Goal: Task Accomplishment & Management: Manage account settings

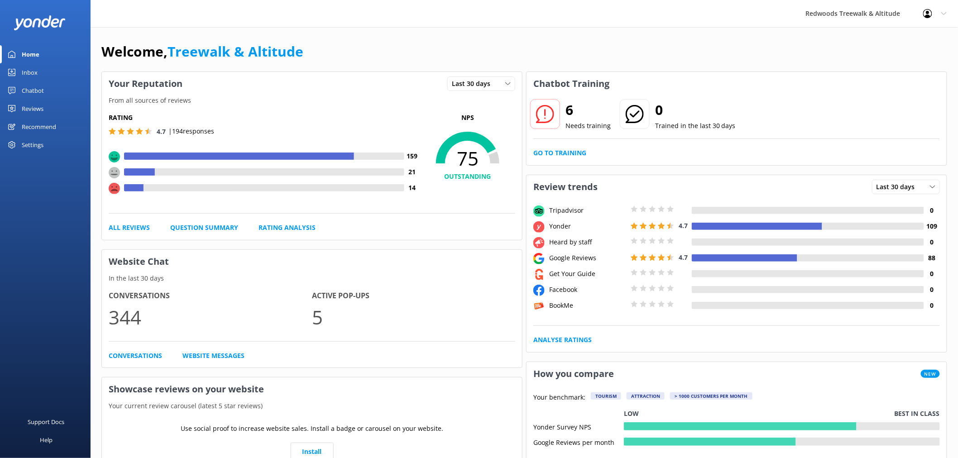
click at [47, 114] on link "Reviews" at bounding box center [45, 109] width 91 height 18
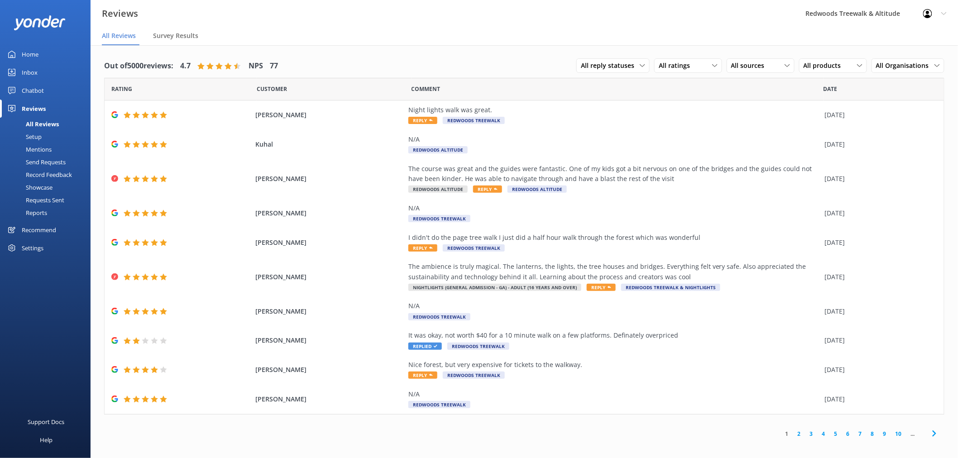
click at [801, 431] on link "2" at bounding box center [799, 434] width 12 height 9
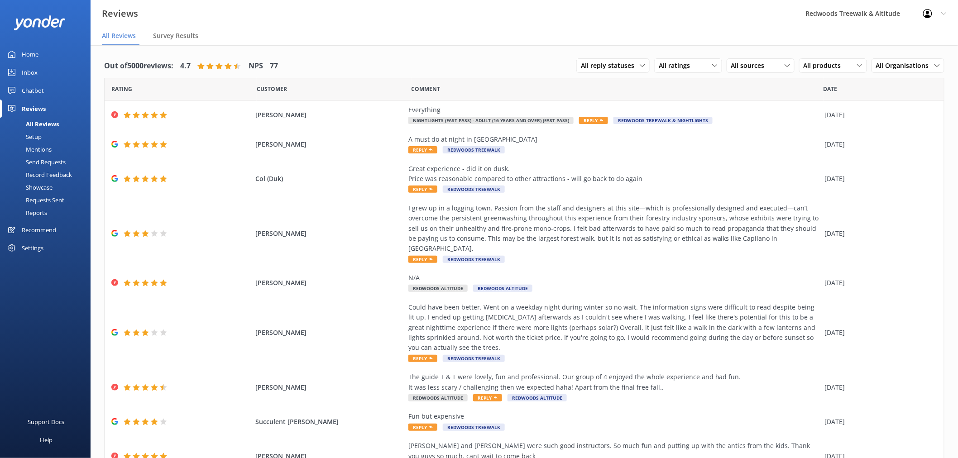
click at [47, 59] on link "Home" at bounding box center [45, 54] width 91 height 18
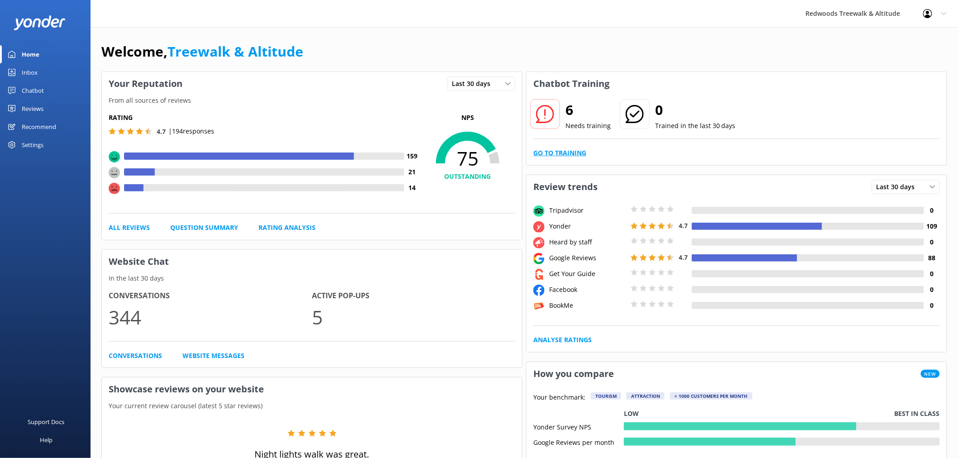
click at [552, 151] on link "Go to Training" at bounding box center [559, 153] width 53 height 10
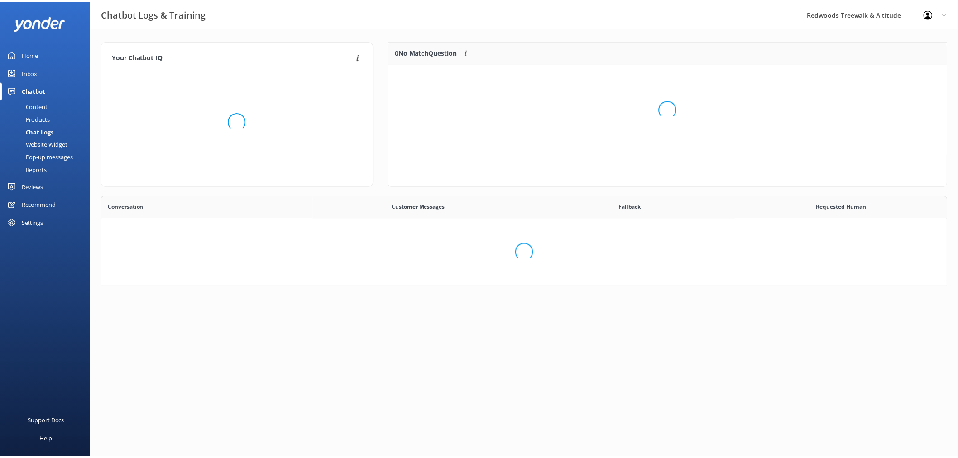
scroll to position [310, 838]
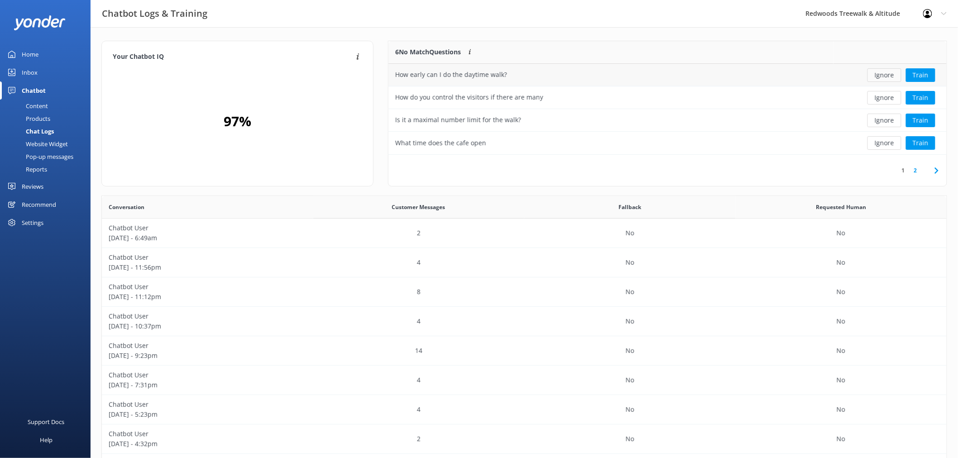
click at [889, 76] on button "Ignore" at bounding box center [884, 75] width 34 height 14
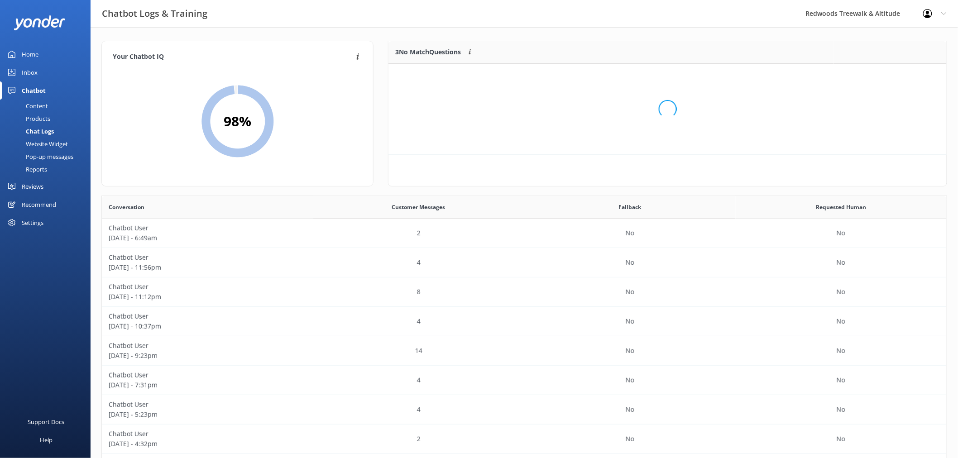
scroll to position [83, 550]
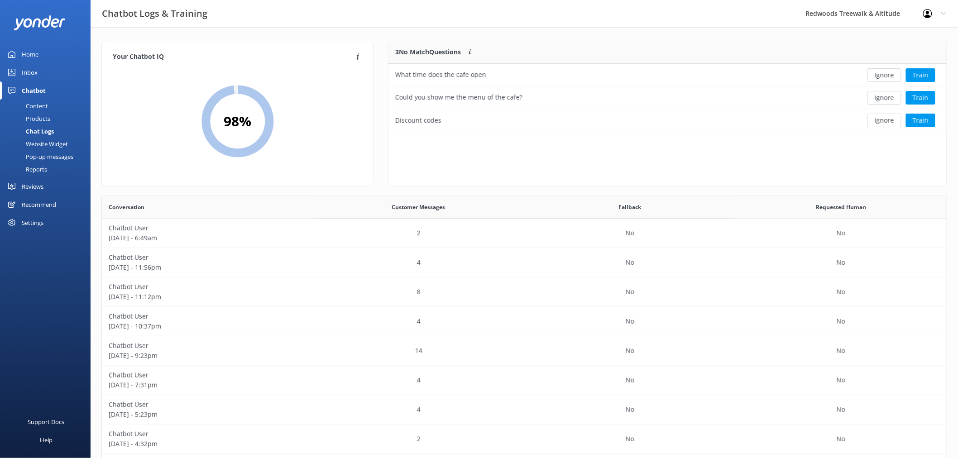
click at [889, 76] on button "Ignore" at bounding box center [884, 75] width 34 height 14
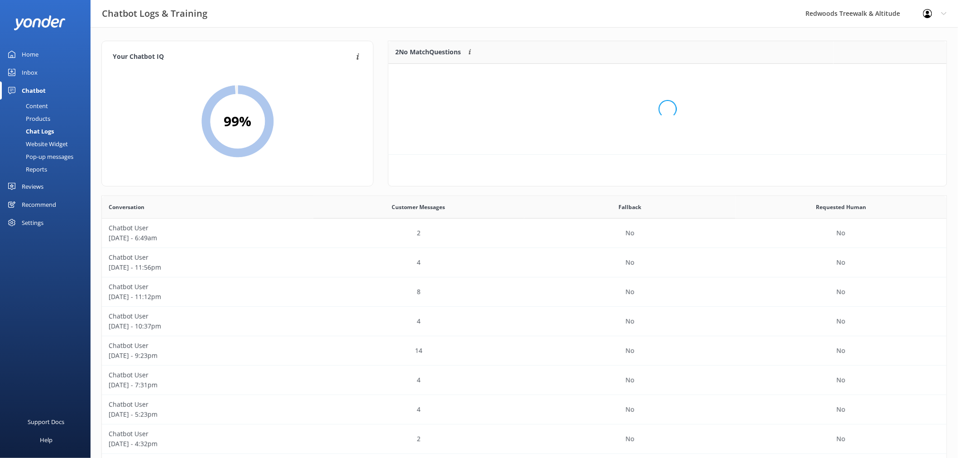
scroll to position [61, 550]
click at [889, 76] on button "Ignore" at bounding box center [884, 75] width 34 height 14
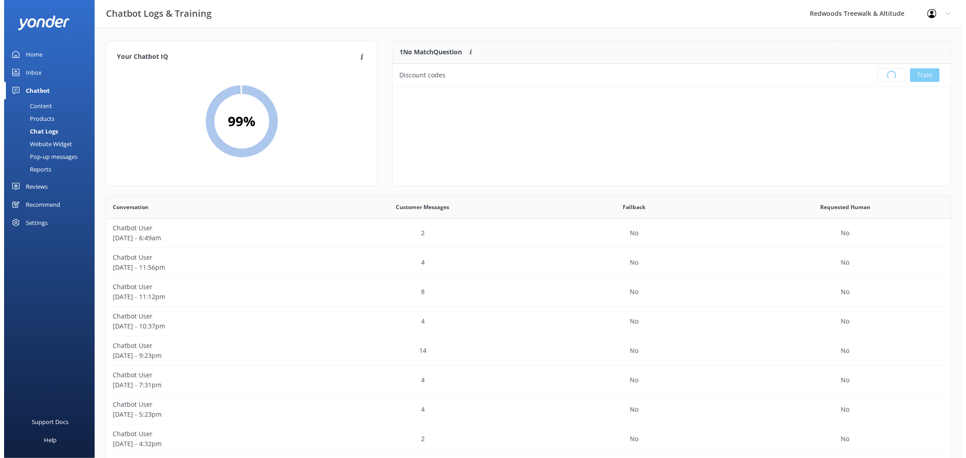
scroll to position [105, 550]
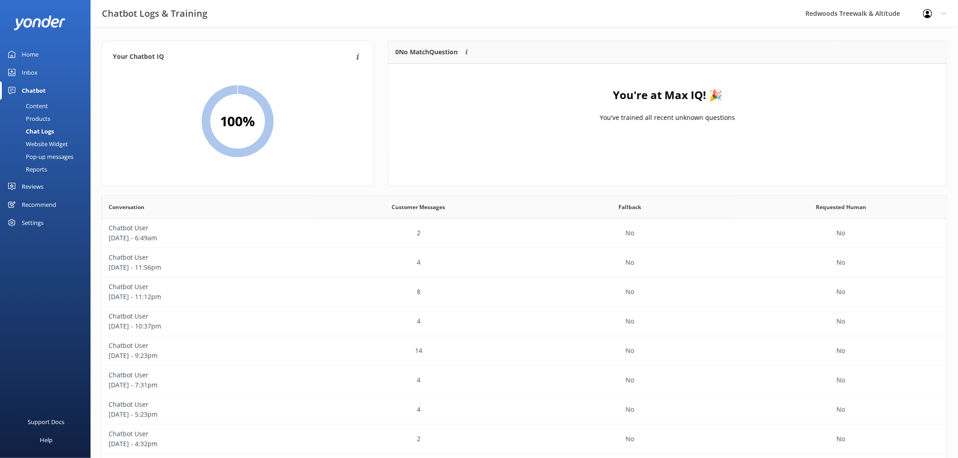
click at [52, 72] on link "Inbox" at bounding box center [45, 72] width 91 height 18
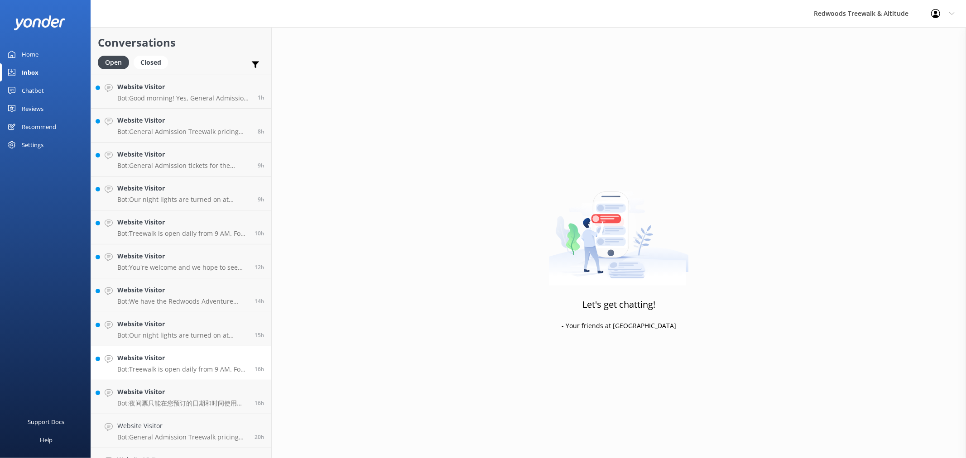
click at [170, 364] on div "Website Visitor Bot: Treewalk is open daily from 9 AM. For more details, please…" at bounding box center [182, 363] width 130 height 20
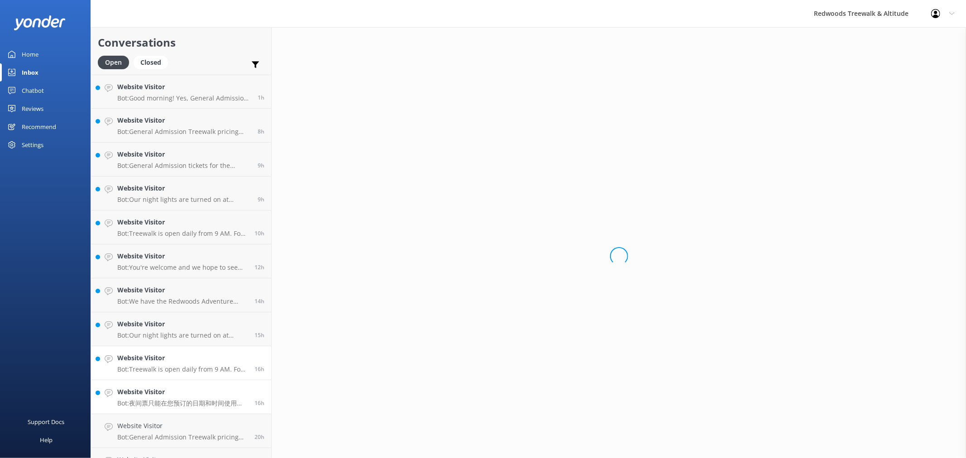
click at [170, 398] on div "Website Visitor Bot: 夜间票只能在您预订的日期和时间使用。如果您选择在预订时间以外使用夜间票，它将默认为普通入场票。" at bounding box center [182, 397] width 130 height 20
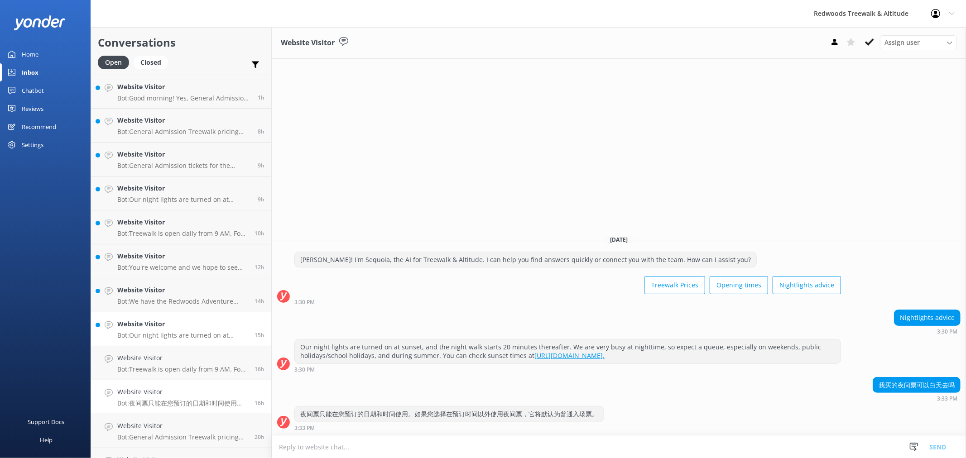
click at [175, 329] on h4 "Website Visitor" at bounding box center [182, 324] width 130 height 10
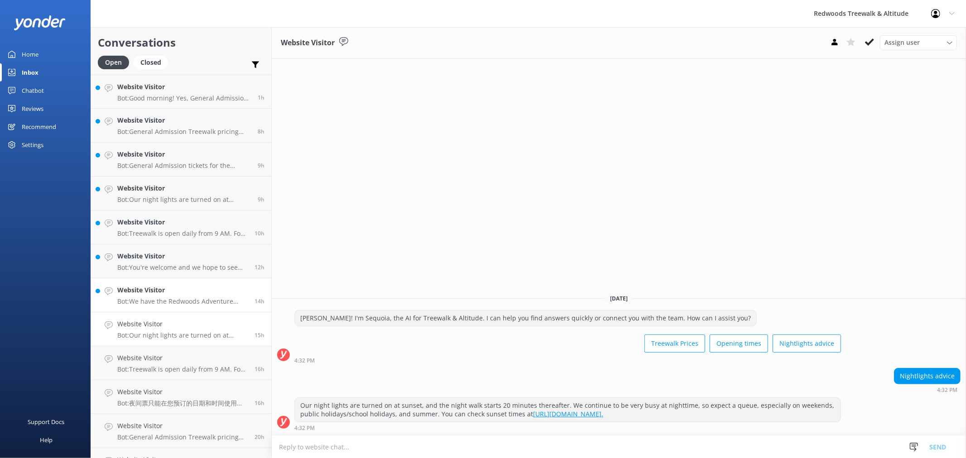
click at [163, 287] on h4 "Website Visitor" at bounding box center [182, 290] width 130 height 10
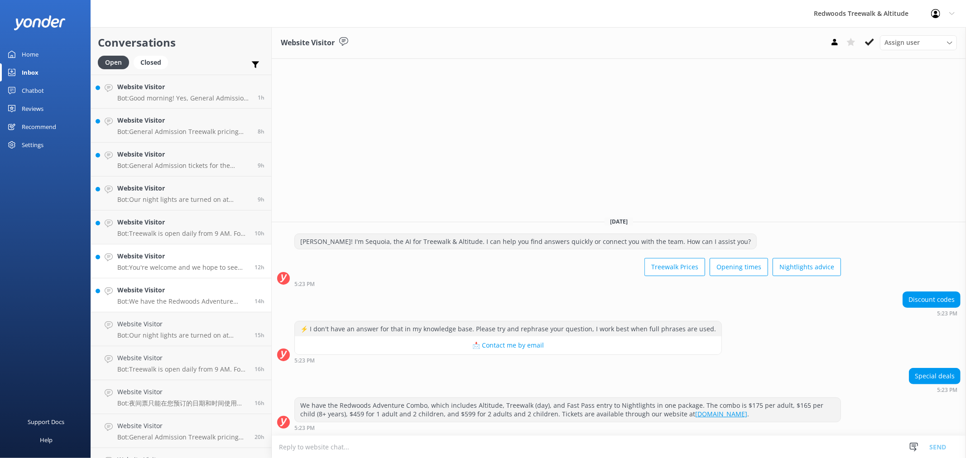
click at [168, 262] on div "Website Visitor Bot: You're welcome and we hope to see you at [GEOGRAPHIC_DATA]…" at bounding box center [182, 261] width 130 height 20
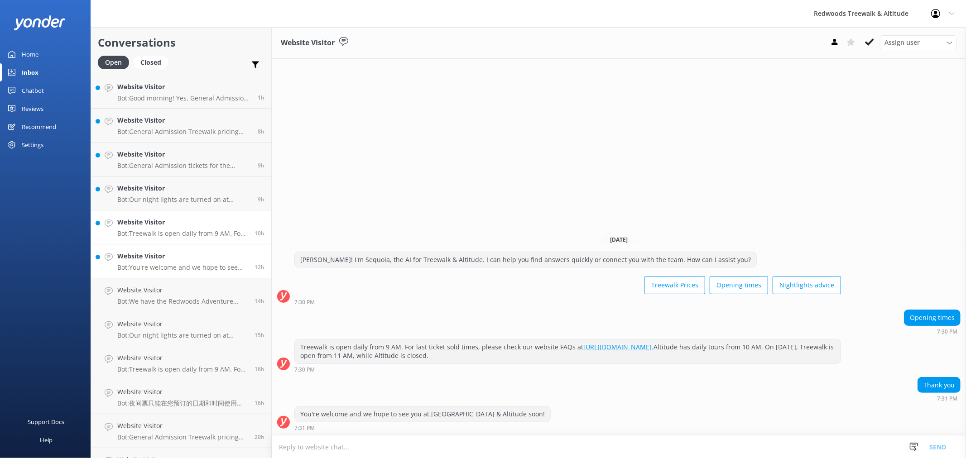
click at [172, 227] on h4 "Website Visitor" at bounding box center [182, 222] width 130 height 10
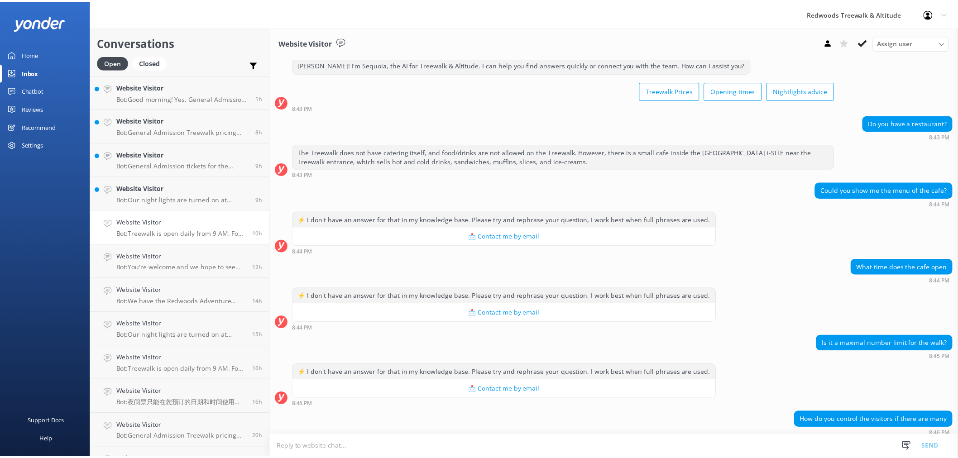
scroll to position [14, 0]
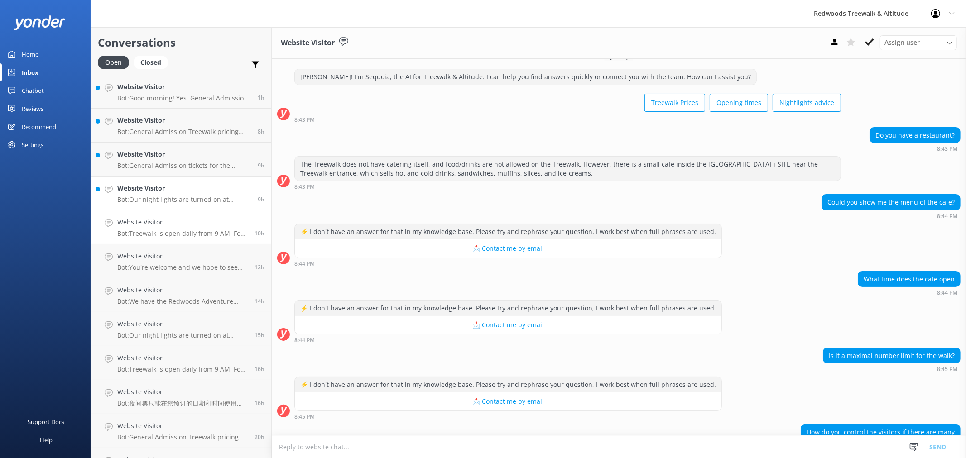
click at [168, 191] on h4 "Website Visitor" at bounding box center [184, 188] width 134 height 10
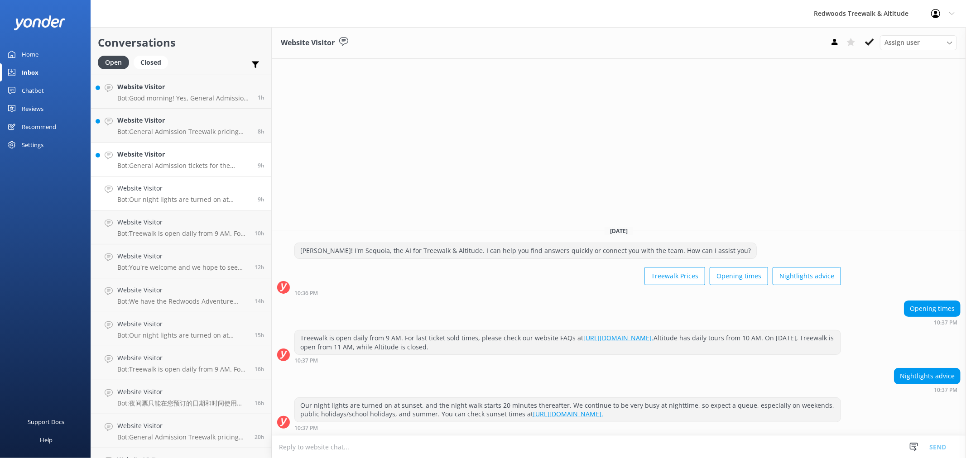
click at [162, 151] on h4 "Website Visitor" at bounding box center [184, 154] width 134 height 10
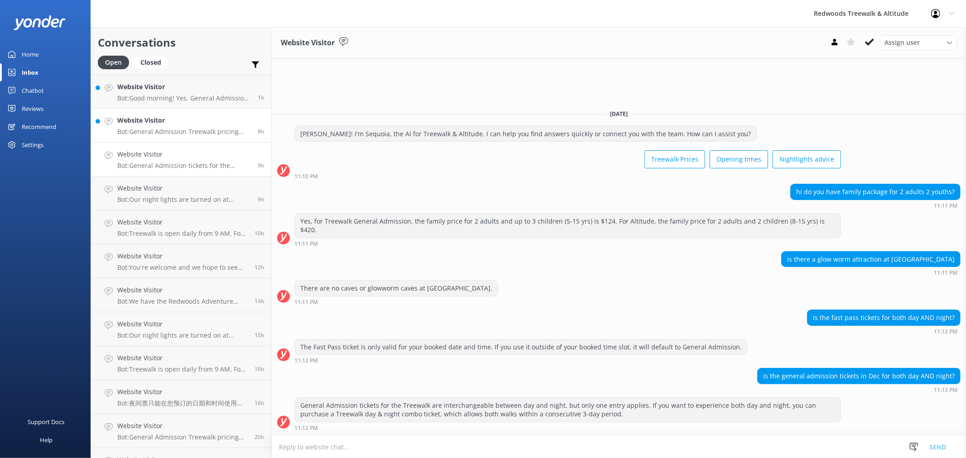
click at [174, 121] on h4 "Website Visitor" at bounding box center [184, 120] width 134 height 10
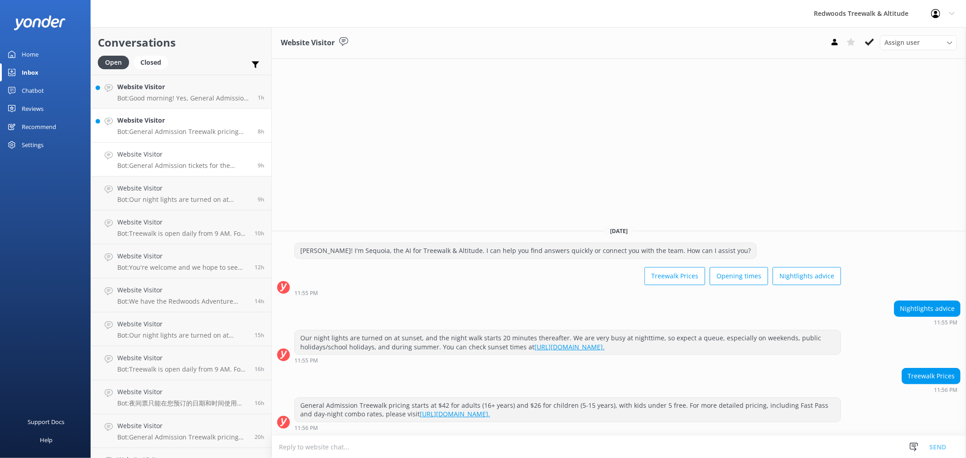
click at [183, 163] on p "Bot: General Admission tickets for the Treewalk are interchangeable between day…" at bounding box center [184, 166] width 134 height 8
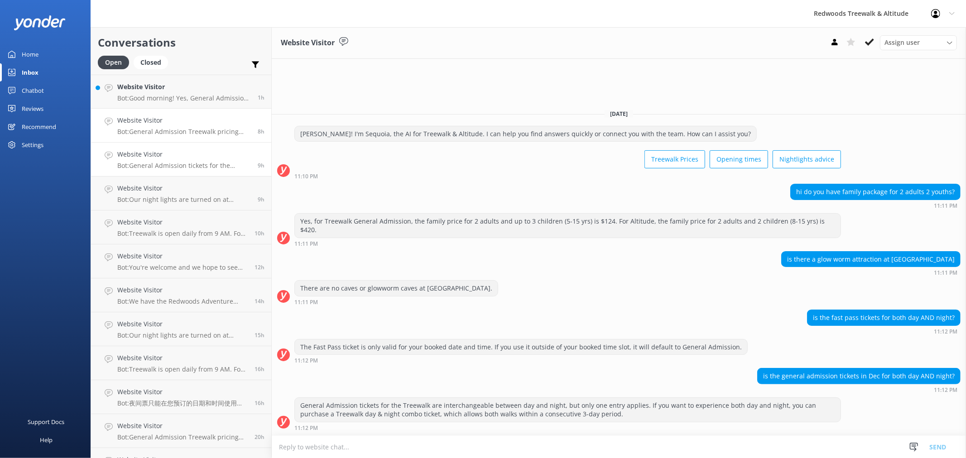
click at [184, 127] on div "Website Visitor Bot: General Admission Treewalk pricing starts at $42 for adult…" at bounding box center [184, 125] width 134 height 20
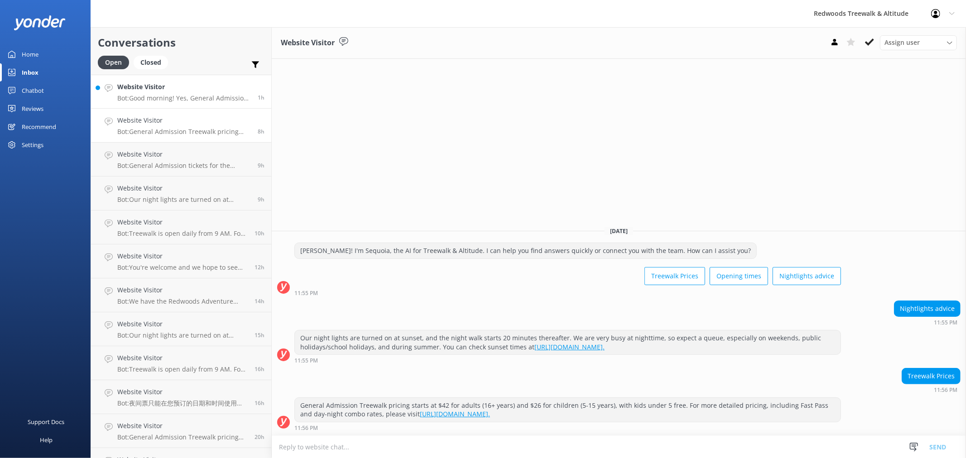
click at [184, 89] on h4 "Website Visitor" at bounding box center [184, 87] width 134 height 10
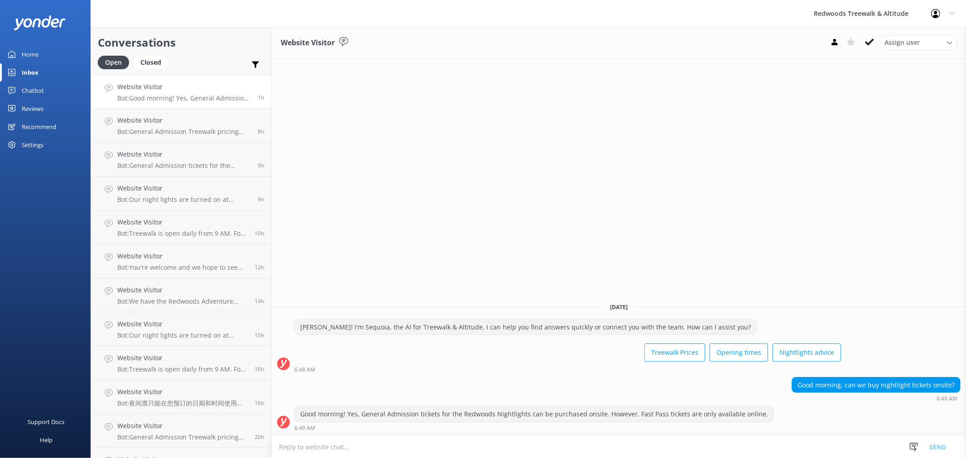
click at [42, 58] on link "Home" at bounding box center [45, 54] width 91 height 18
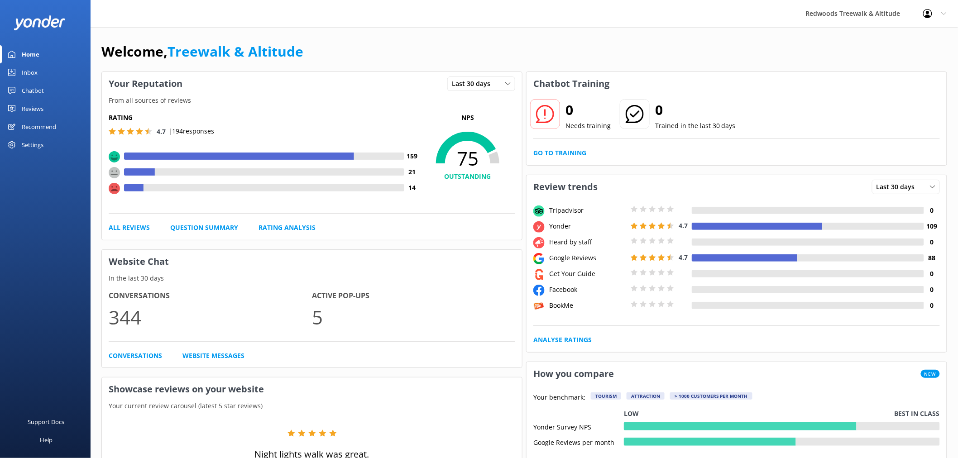
click at [68, 103] on link "Reviews" at bounding box center [45, 109] width 91 height 18
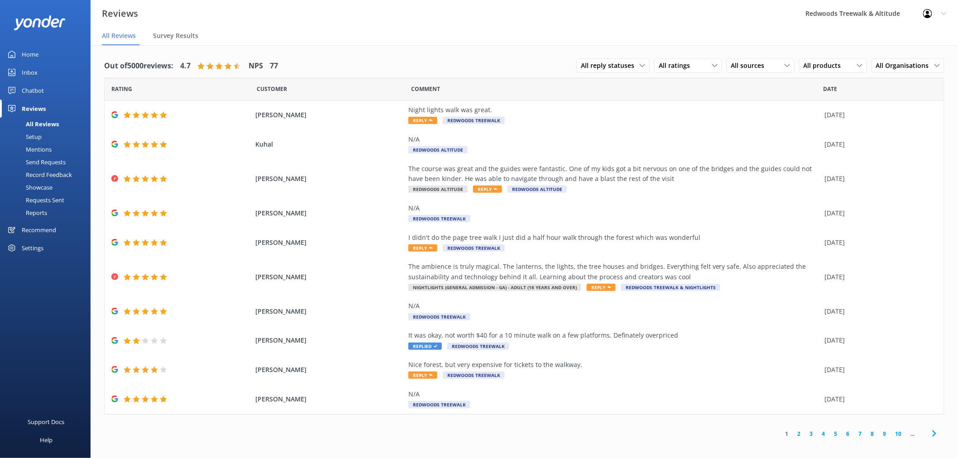
click at [34, 72] on div "Inbox" at bounding box center [30, 72] width 16 height 18
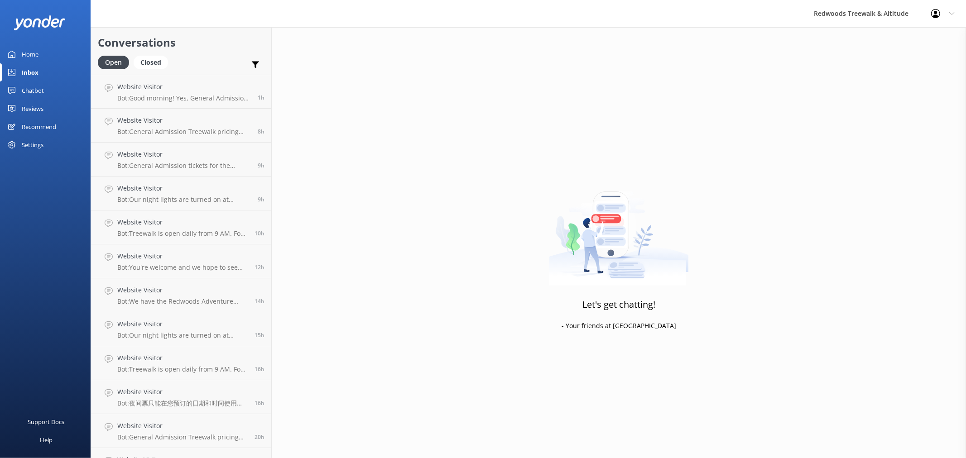
click at [47, 103] on link "Reviews" at bounding box center [45, 109] width 91 height 18
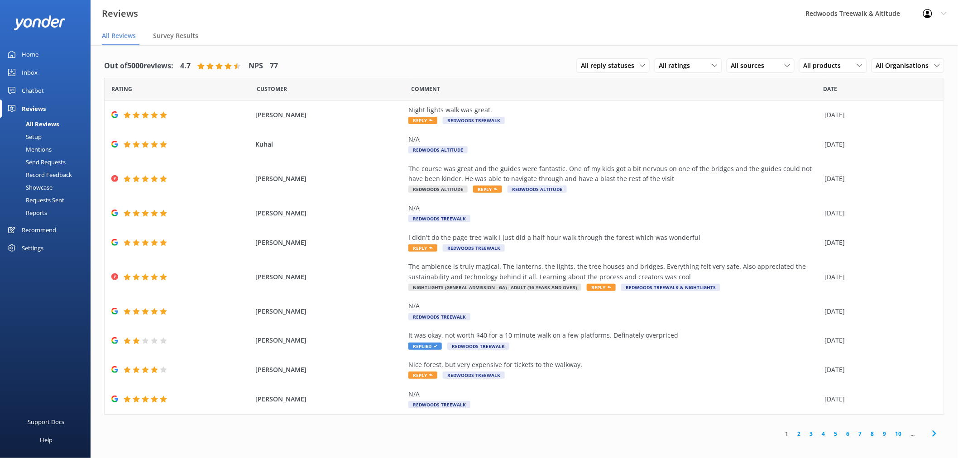
click at [50, 57] on link "Home" at bounding box center [45, 54] width 91 height 18
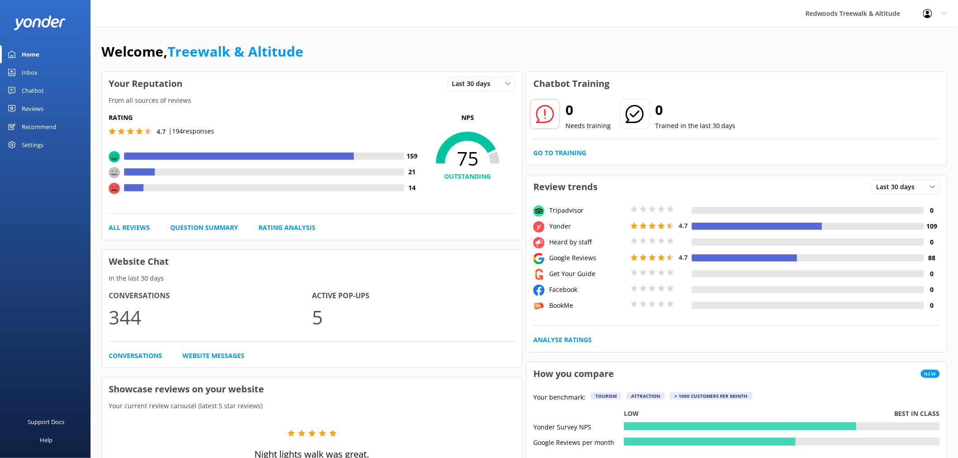
click at [68, 103] on link "Reviews" at bounding box center [45, 109] width 91 height 18
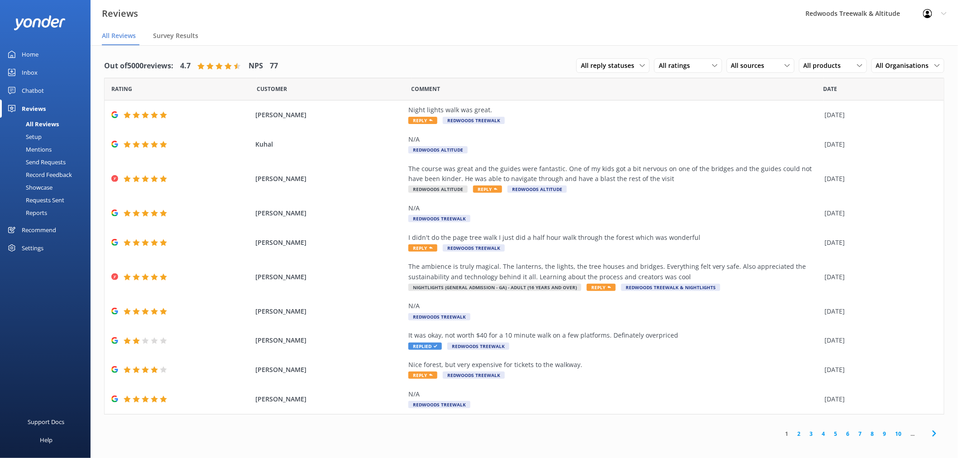
click at [50, 67] on link "Inbox" at bounding box center [45, 72] width 91 height 18
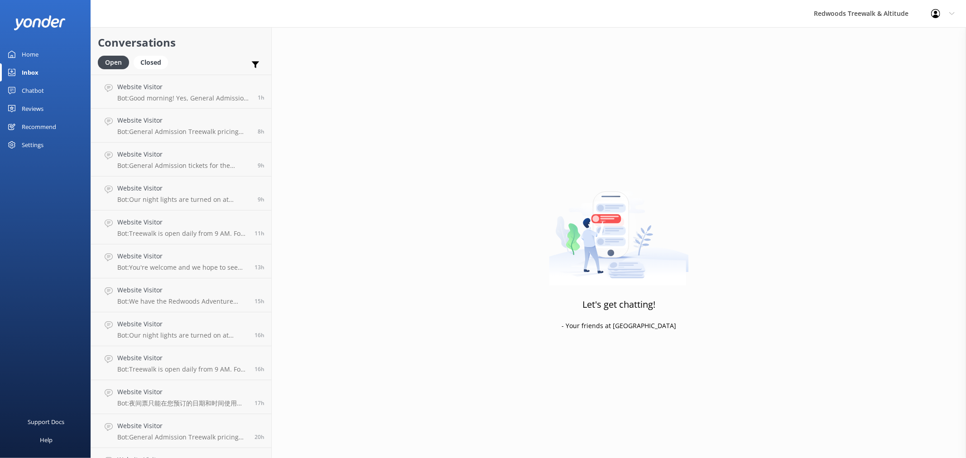
click at [35, 98] on div "Chatbot" at bounding box center [33, 90] width 22 height 18
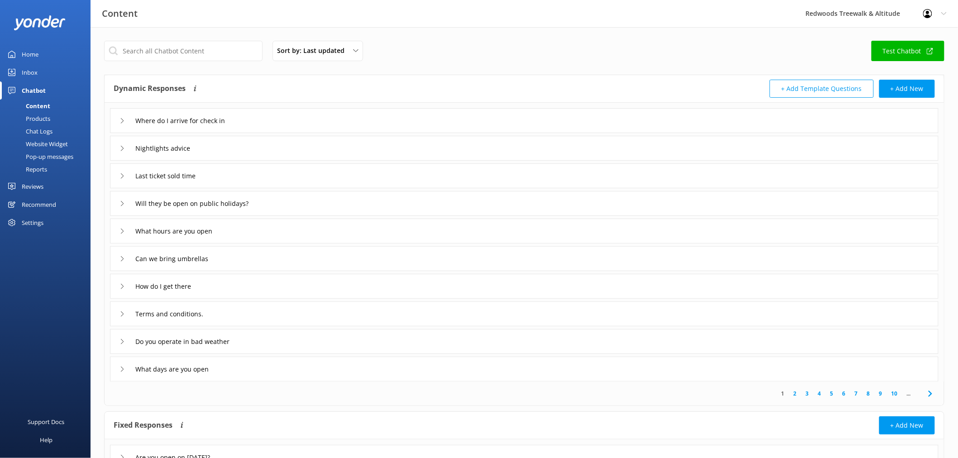
click at [38, 51] on div "Home" at bounding box center [30, 54] width 17 height 18
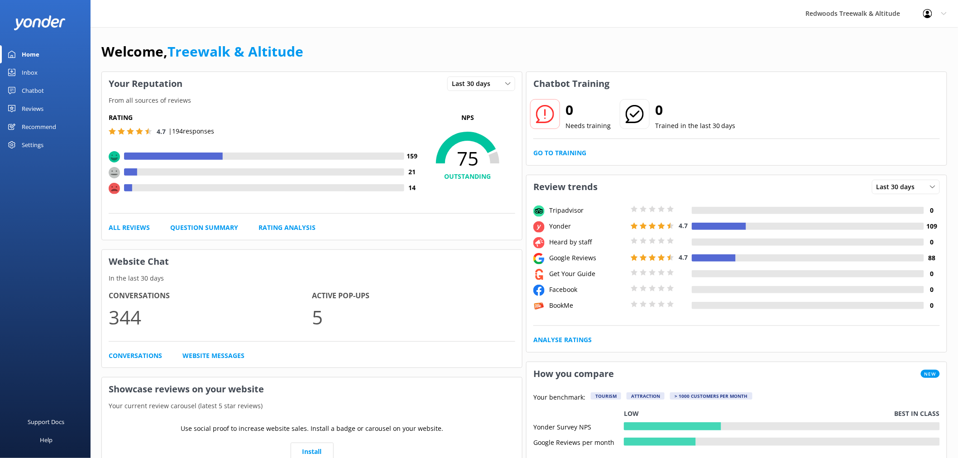
click at [38, 105] on div "Reviews" at bounding box center [33, 109] width 22 height 18
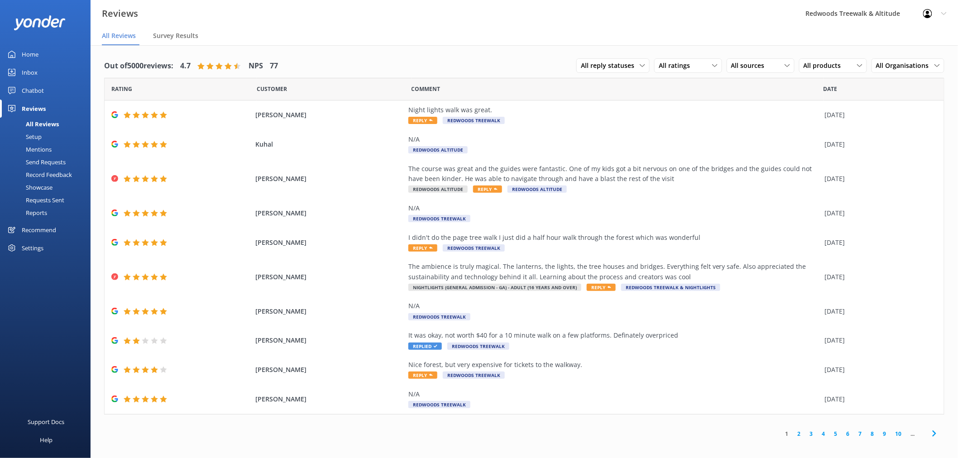
click at [51, 53] on link "Home" at bounding box center [45, 54] width 91 height 18
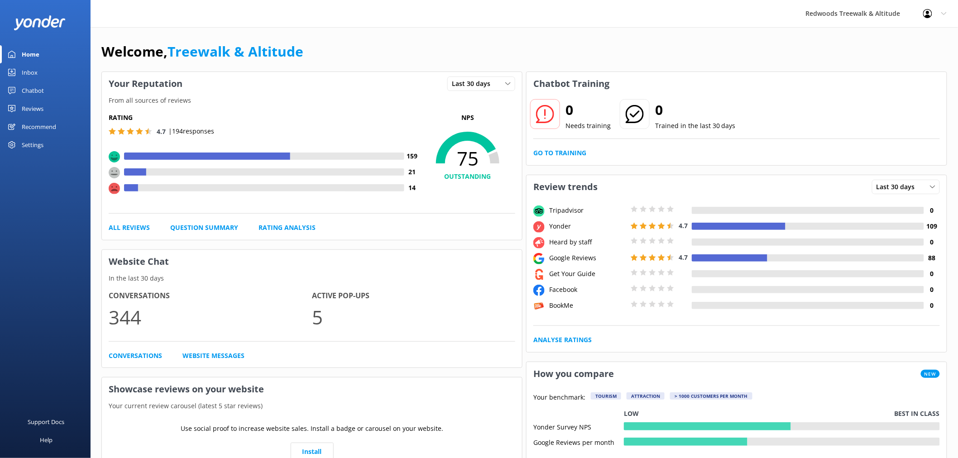
click at [45, 77] on link "Inbox" at bounding box center [45, 72] width 91 height 18
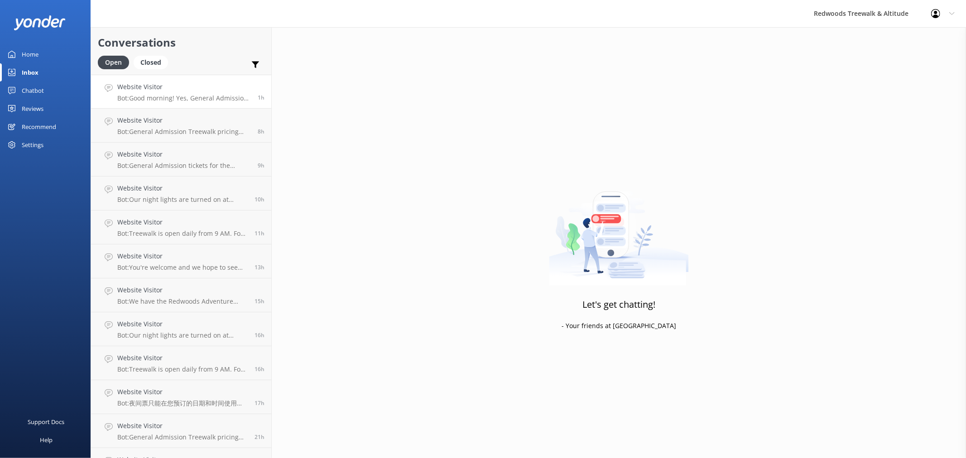
click at [200, 85] on h4 "Website Visitor" at bounding box center [184, 87] width 134 height 10
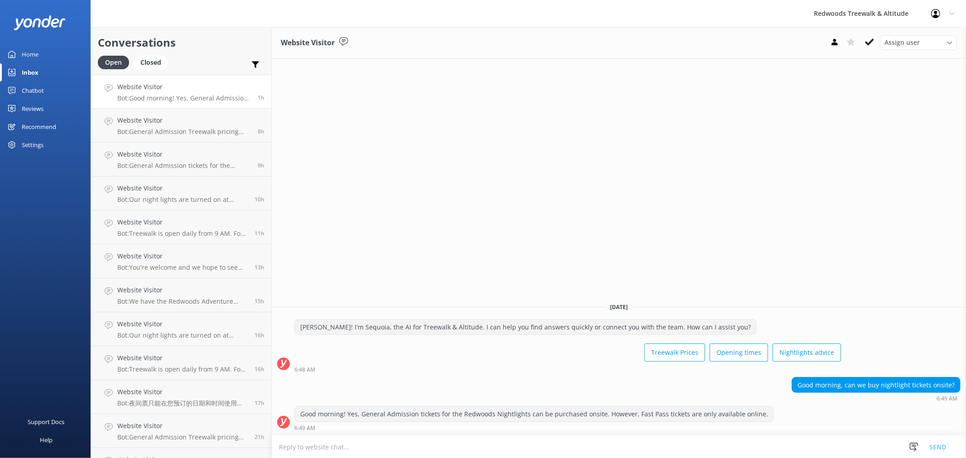
click at [47, 49] on link "Home" at bounding box center [45, 54] width 91 height 18
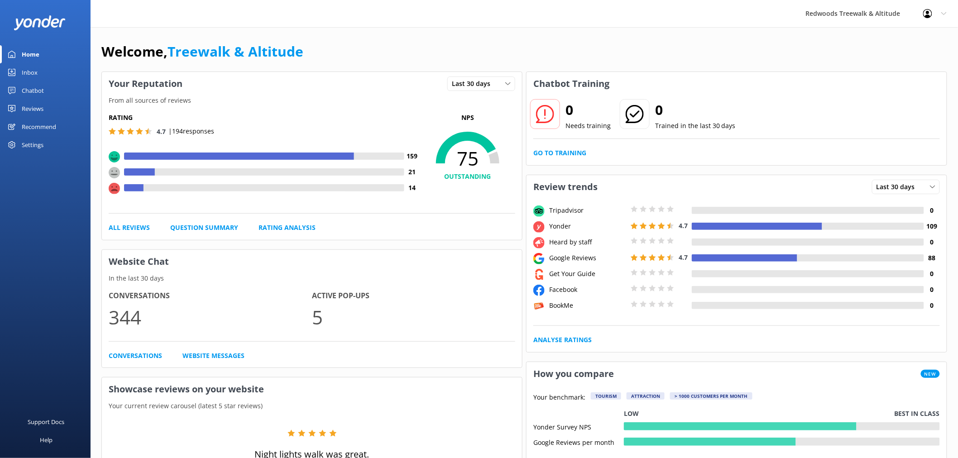
click at [46, 112] on link "Reviews" at bounding box center [45, 109] width 91 height 18
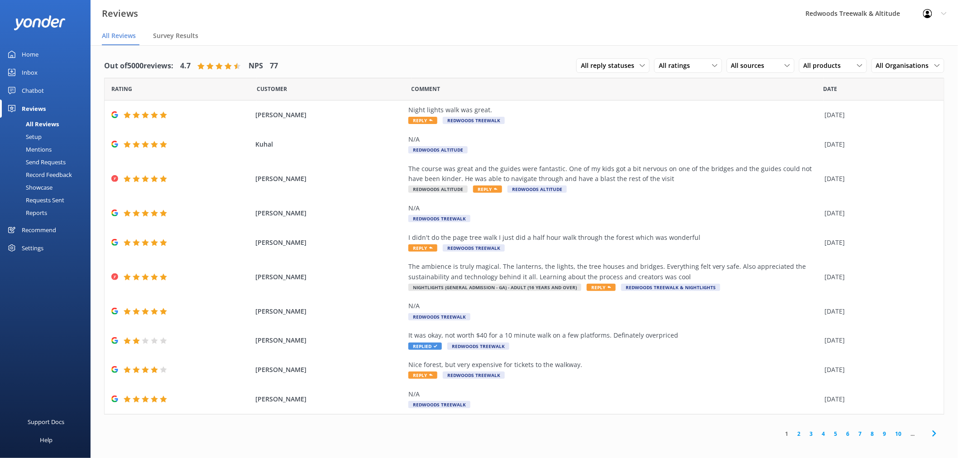
click at [32, 54] on div "Home" at bounding box center [30, 54] width 17 height 18
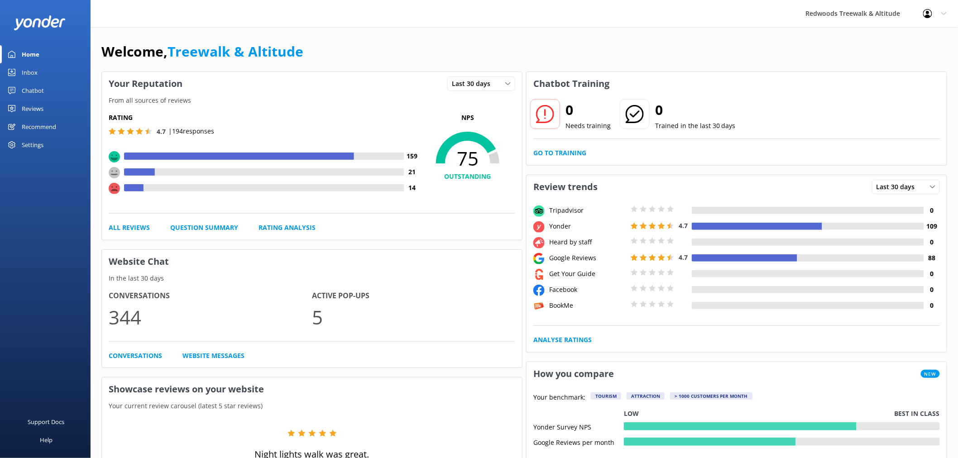
click at [50, 103] on link "Reviews" at bounding box center [45, 109] width 91 height 18
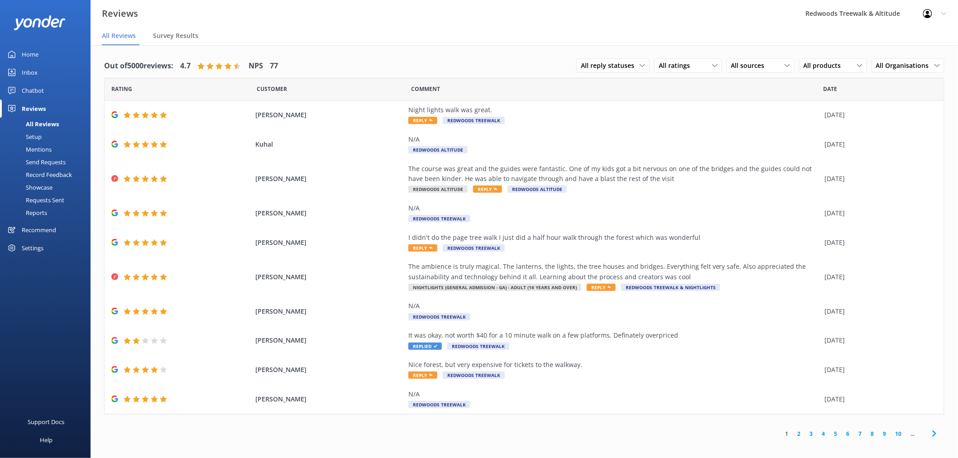
click at [50, 67] on link "Inbox" at bounding box center [45, 72] width 91 height 18
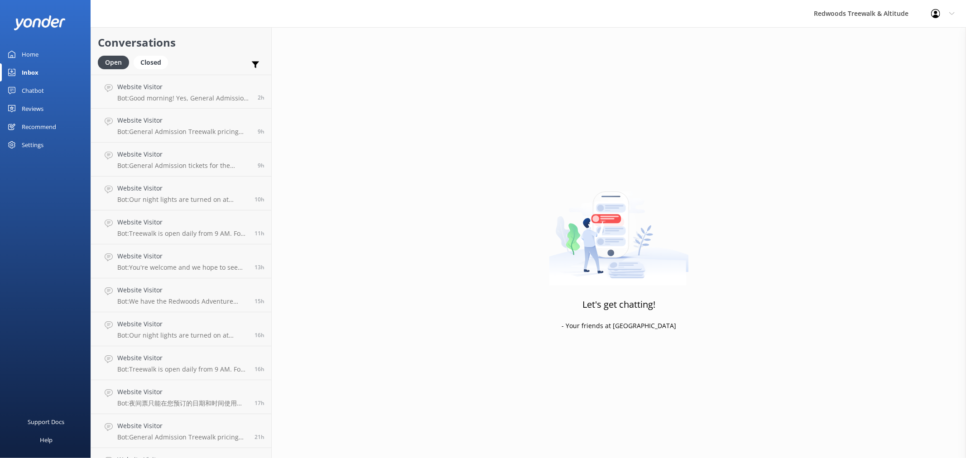
click at [44, 48] on link "Home" at bounding box center [45, 54] width 91 height 18
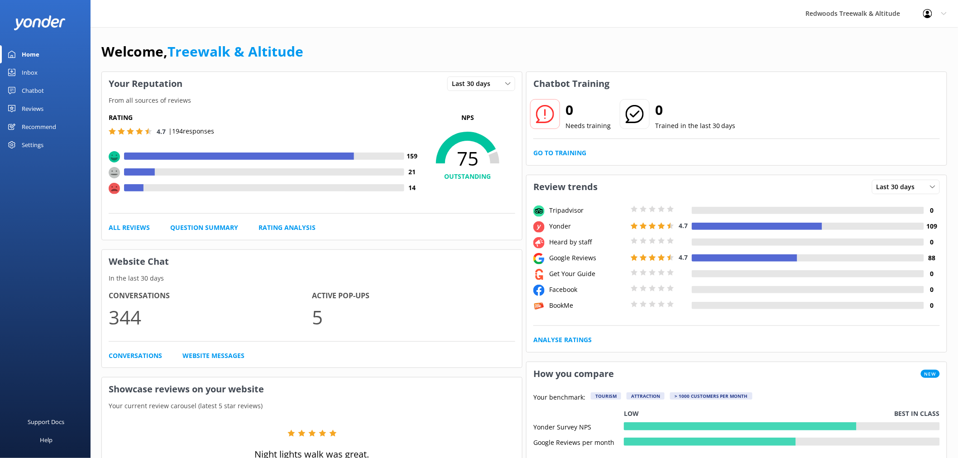
click at [36, 109] on div "Reviews" at bounding box center [33, 109] width 22 height 18
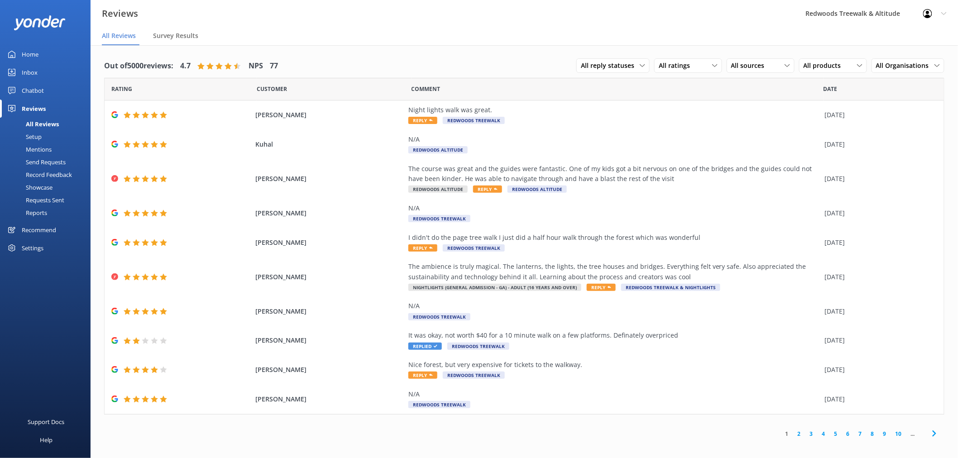
click at [44, 66] on link "Inbox" at bounding box center [45, 72] width 91 height 18
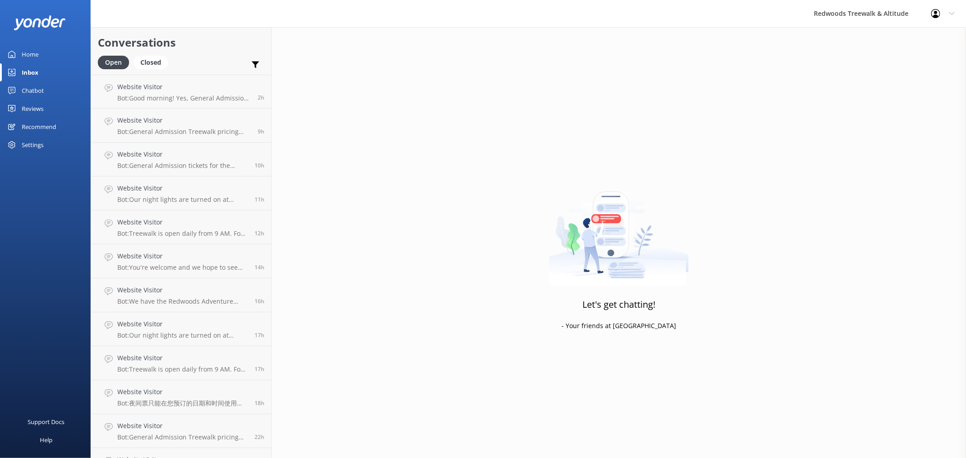
click at [39, 51] on link "Home" at bounding box center [45, 54] width 91 height 18
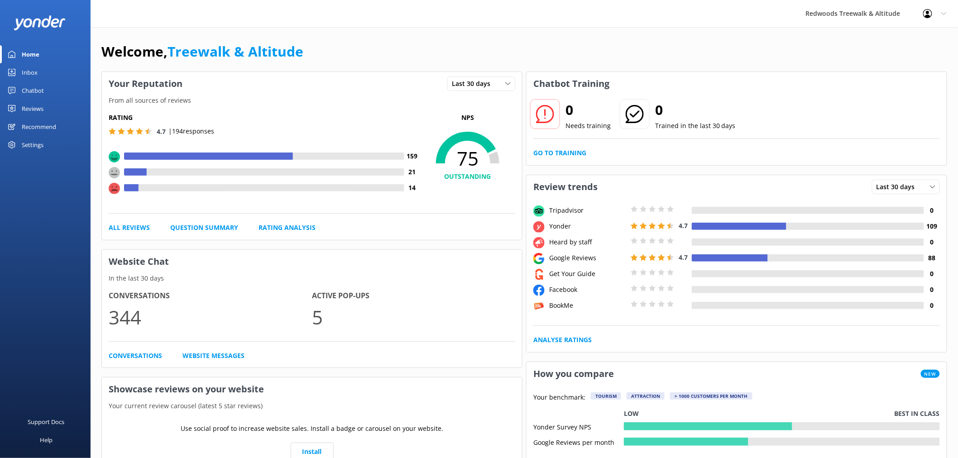
click at [35, 105] on div "Reviews" at bounding box center [33, 109] width 22 height 18
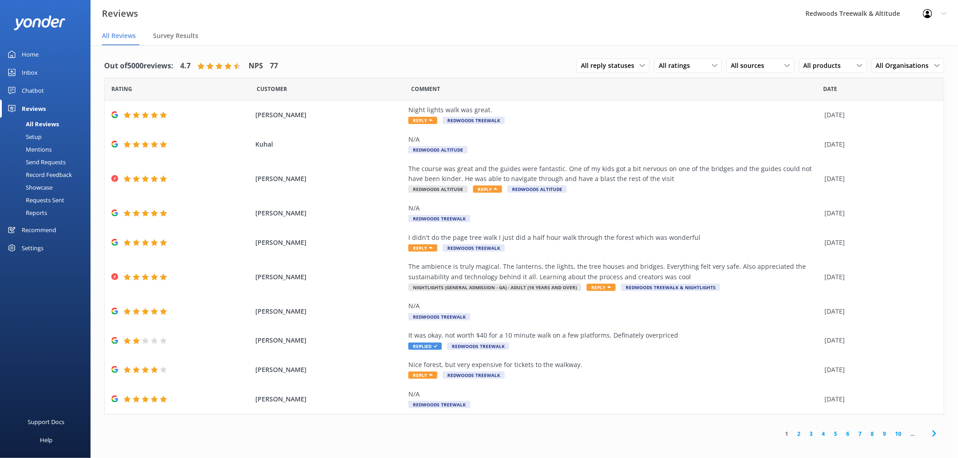
drag, startPoint x: 50, startPoint y: 53, endPoint x: 55, endPoint y: 15, distance: 37.9
click at [50, 52] on link "Home" at bounding box center [45, 54] width 91 height 18
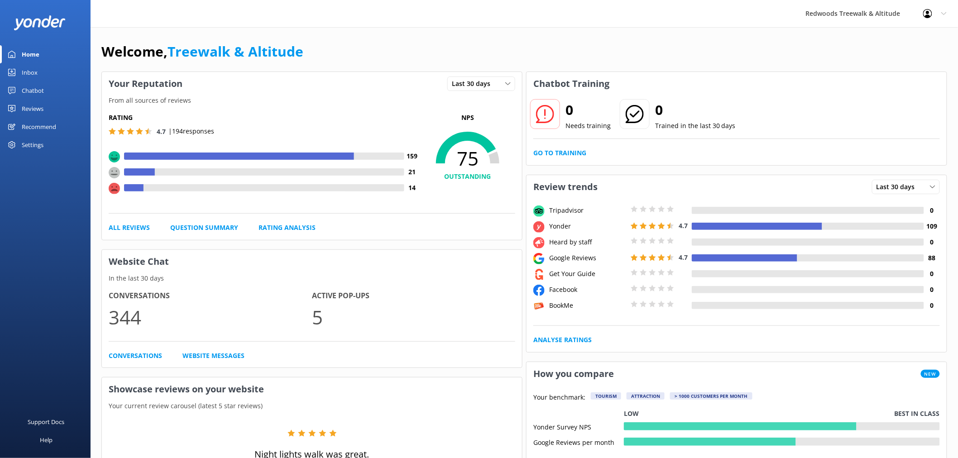
click at [32, 115] on div "Reviews" at bounding box center [33, 109] width 22 height 18
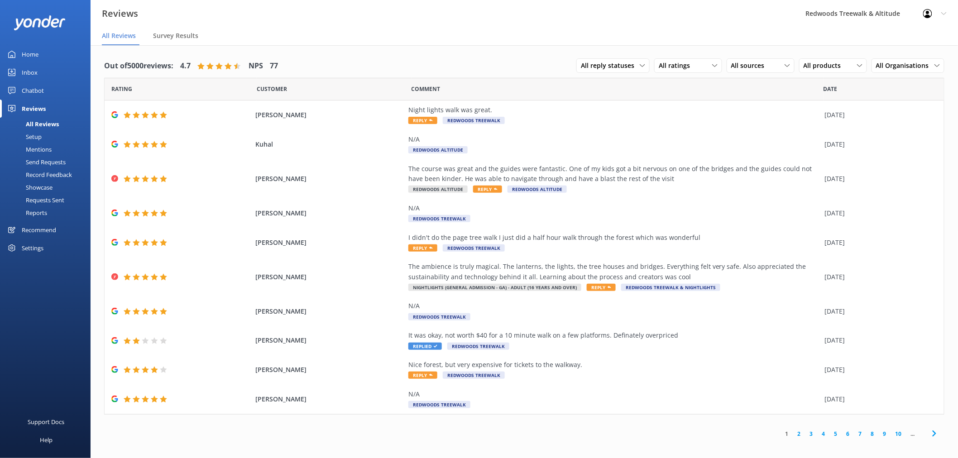
click at [46, 66] on link "Inbox" at bounding box center [45, 72] width 91 height 18
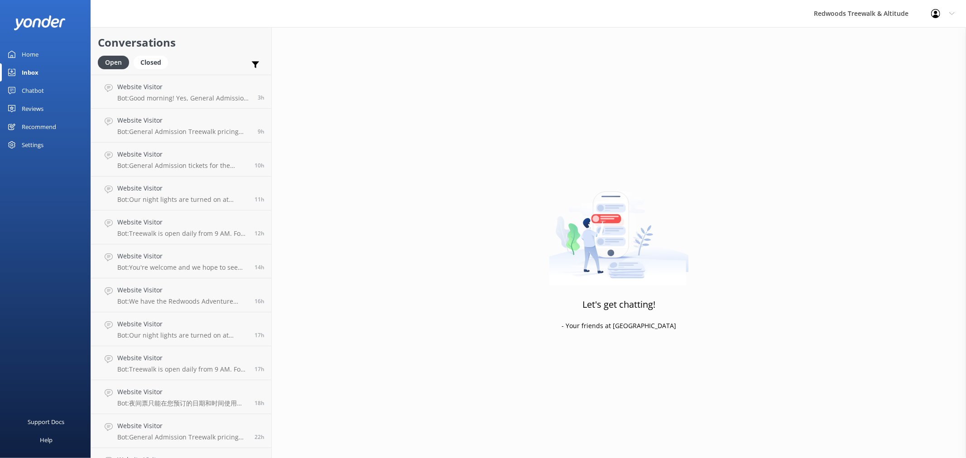
drag, startPoint x: 40, startPoint y: 52, endPoint x: 43, endPoint y: 71, distance: 19.2
click at [40, 52] on link "Home" at bounding box center [45, 54] width 91 height 18
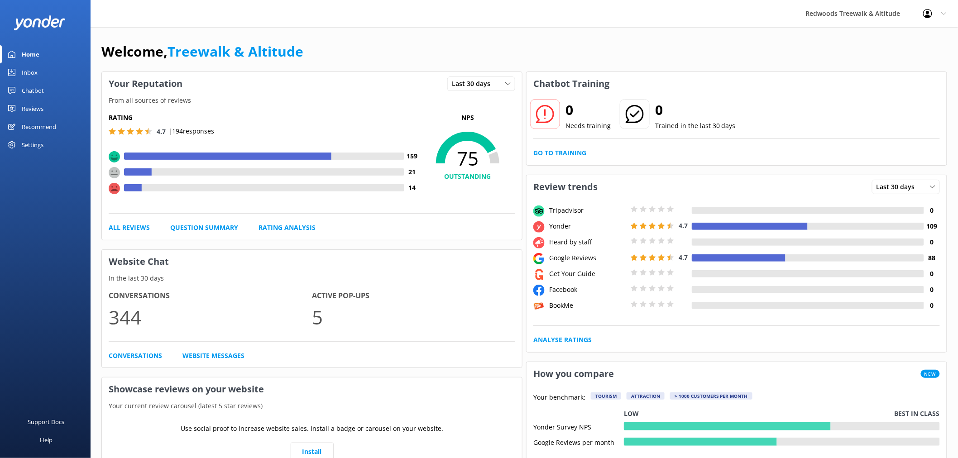
click at [52, 105] on link "Reviews" at bounding box center [45, 109] width 91 height 18
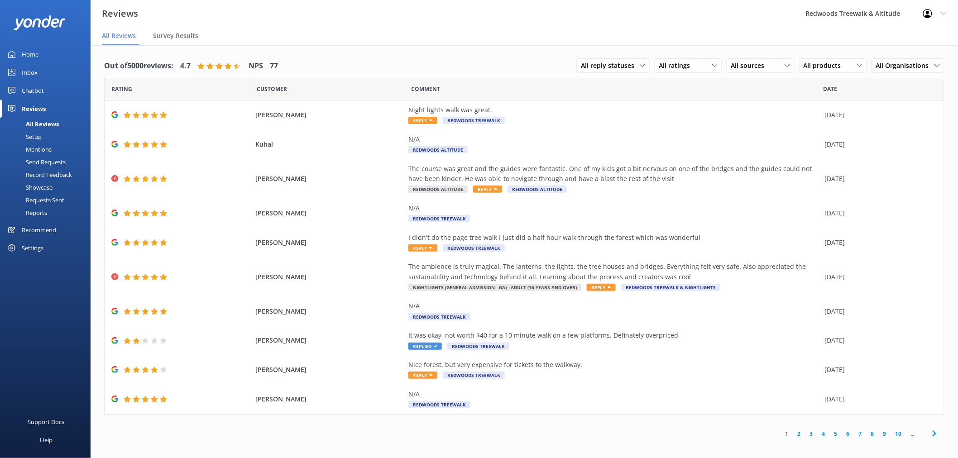
click at [52, 105] on link "Reviews" at bounding box center [45, 109] width 91 height 18
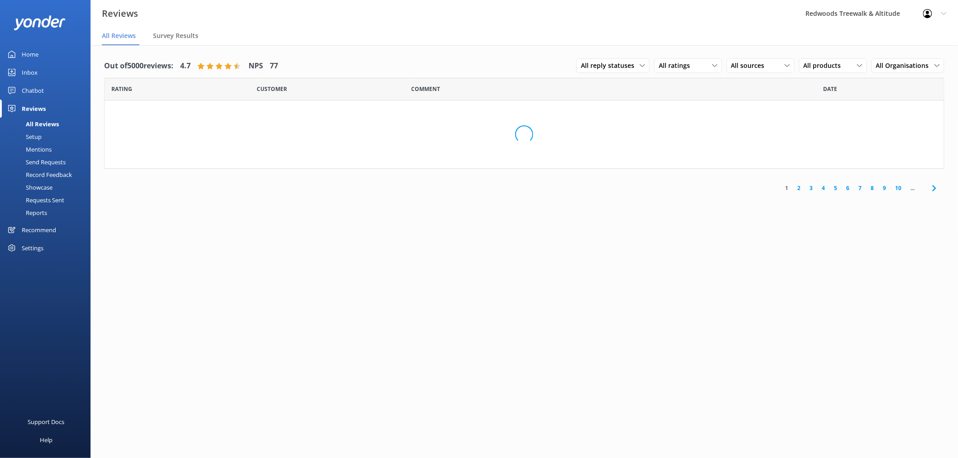
click at [68, 67] on link "Inbox" at bounding box center [45, 72] width 91 height 18
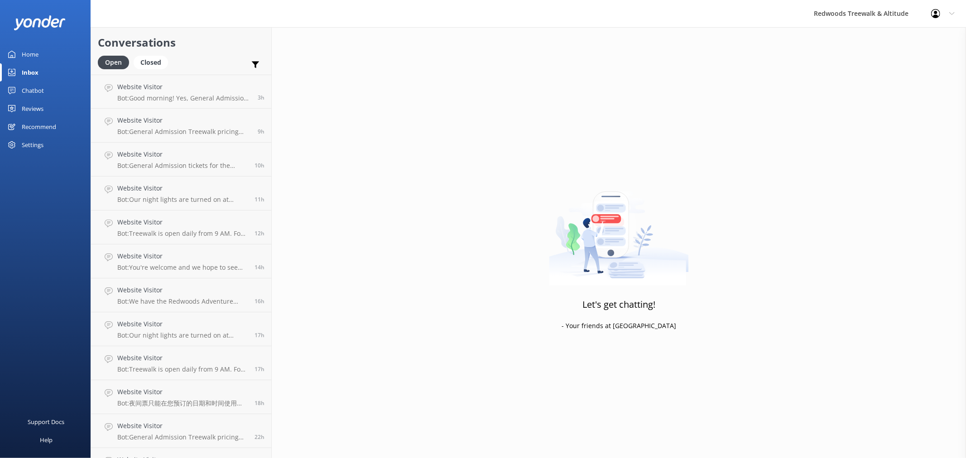
click at [68, 55] on link "Home" at bounding box center [45, 54] width 91 height 18
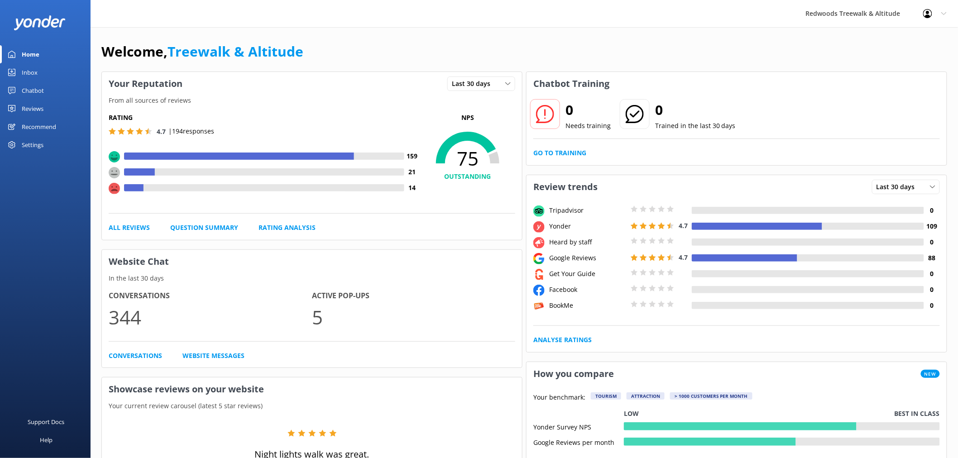
drag, startPoint x: 18, startPoint y: 115, endPoint x: 26, endPoint y: 101, distance: 15.5
click at [18, 115] on link "Reviews" at bounding box center [45, 109] width 91 height 18
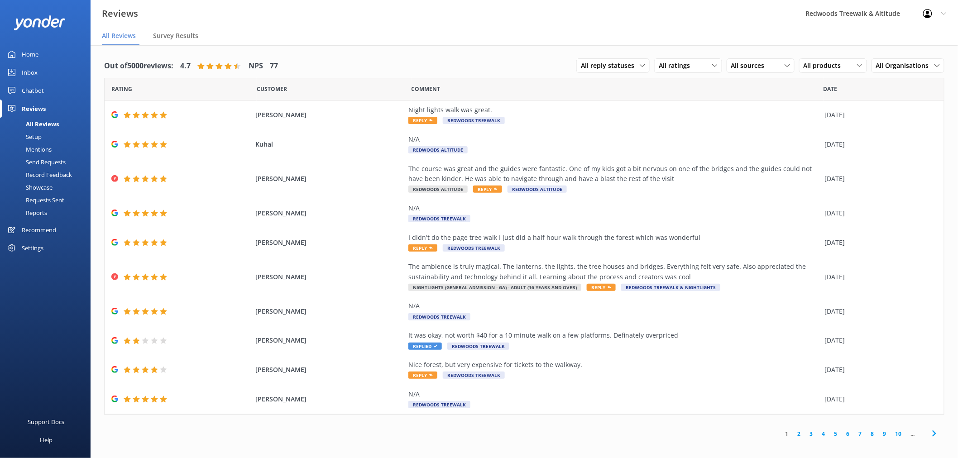
click at [55, 69] on link "Inbox" at bounding box center [45, 72] width 91 height 18
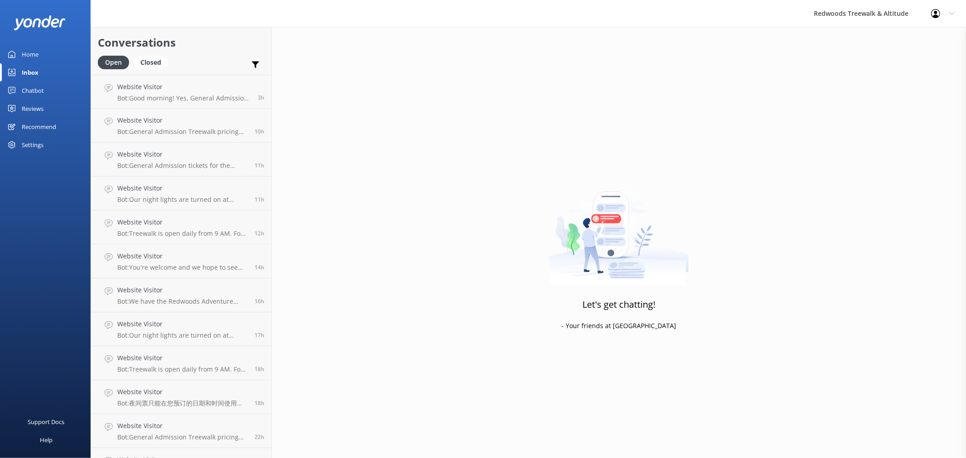
drag, startPoint x: 39, startPoint y: 90, endPoint x: 38, endPoint y: 100, distance: 10.5
click at [39, 90] on div "Chatbot" at bounding box center [33, 90] width 22 height 18
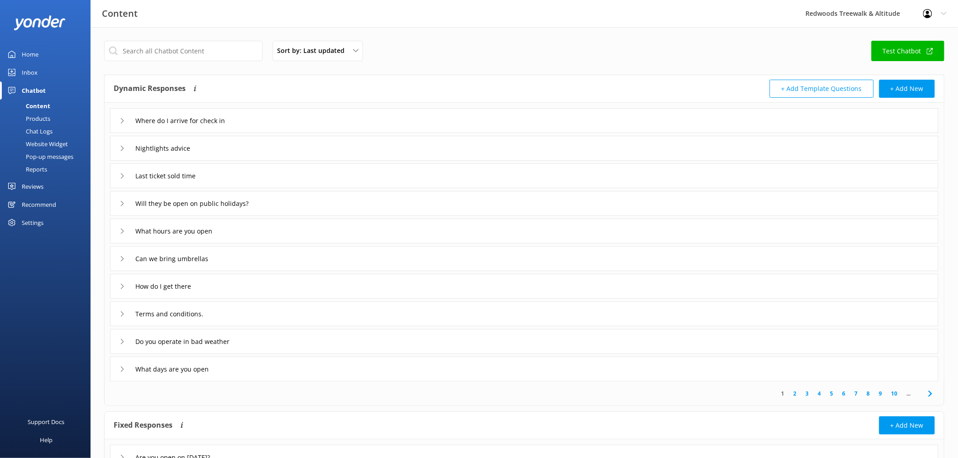
click at [40, 182] on div "Reviews" at bounding box center [33, 186] width 22 height 18
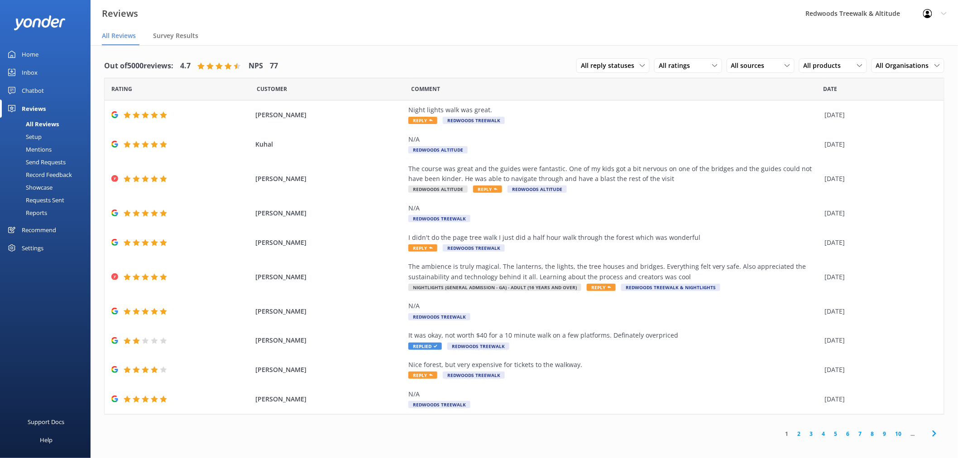
click at [41, 47] on link "Home" at bounding box center [45, 54] width 91 height 18
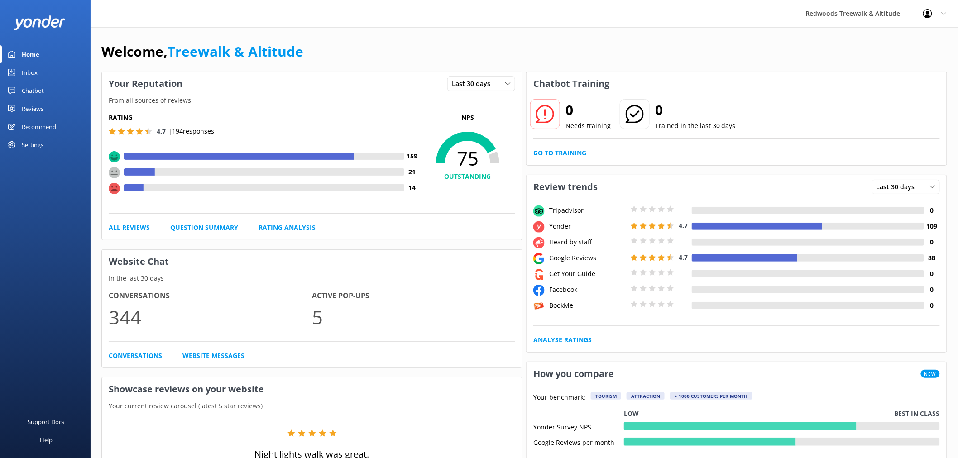
click at [56, 108] on link "Reviews" at bounding box center [45, 109] width 91 height 18
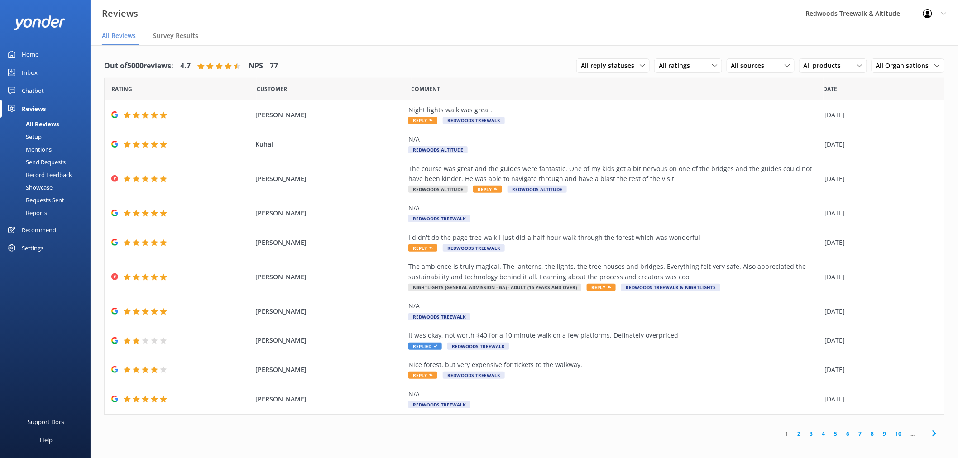
click at [52, 72] on link "Inbox" at bounding box center [45, 72] width 91 height 18
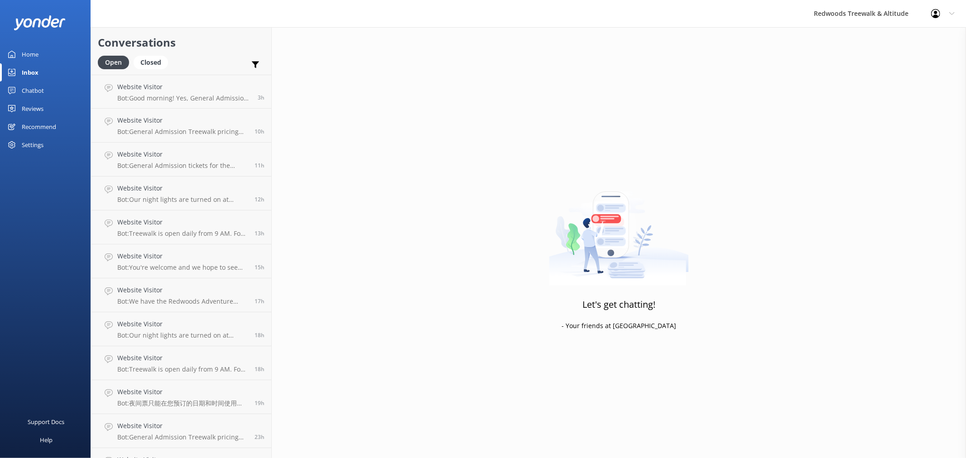
click at [43, 110] on div "Reviews" at bounding box center [33, 109] width 22 height 18
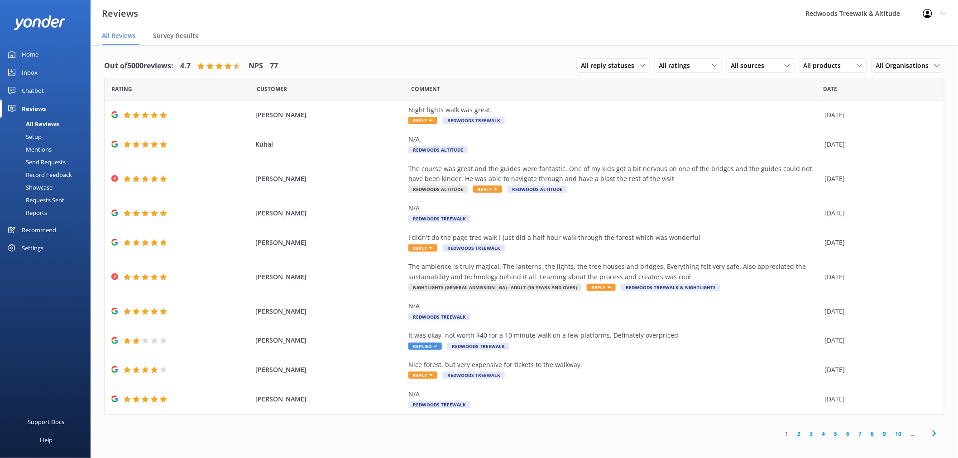
click at [48, 44] on div at bounding box center [45, 22] width 91 height 45
click at [47, 50] on link "Home" at bounding box center [45, 54] width 91 height 18
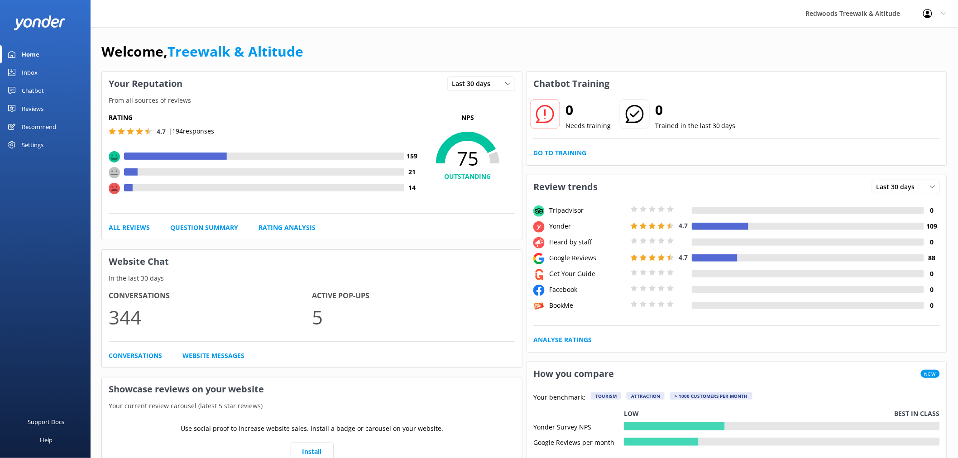
click at [46, 72] on link "Inbox" at bounding box center [45, 72] width 91 height 18
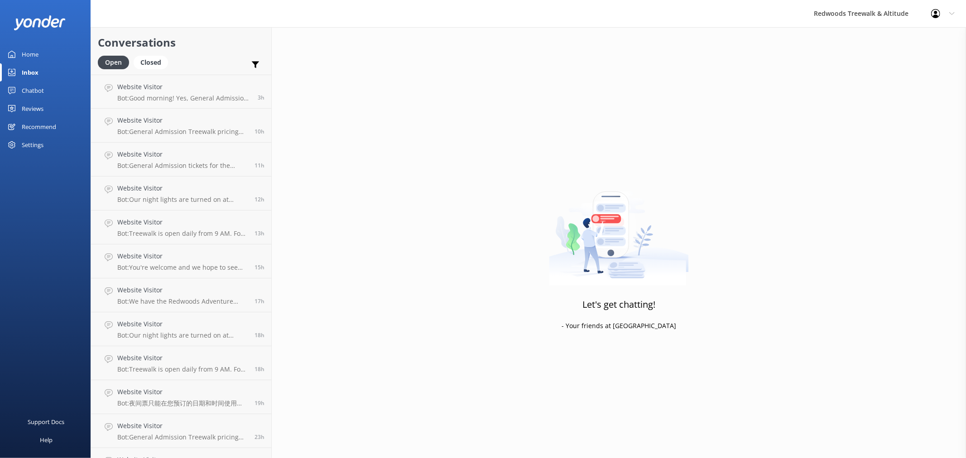
click at [46, 53] on link "Home" at bounding box center [45, 54] width 91 height 18
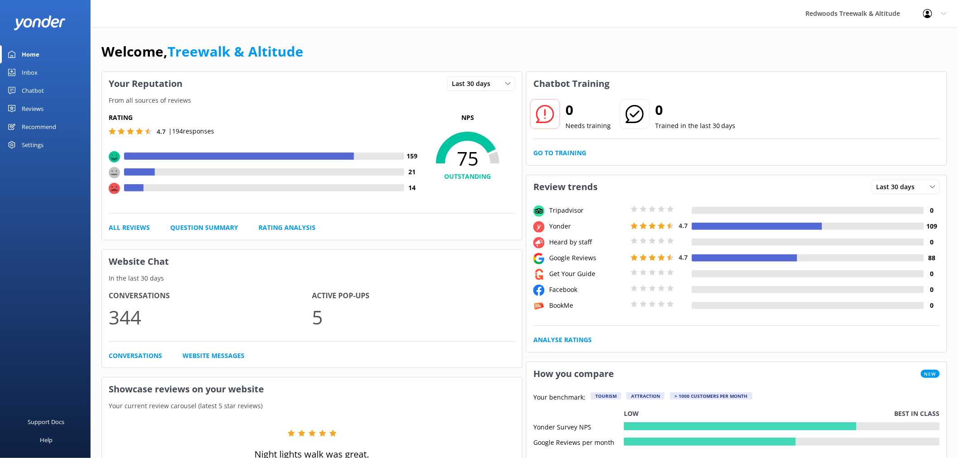
click at [35, 108] on div "Reviews" at bounding box center [33, 109] width 22 height 18
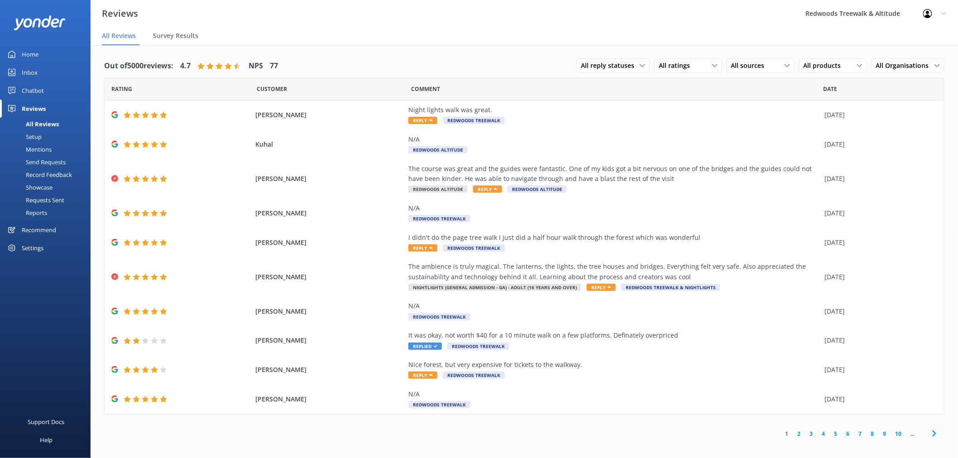
click at [40, 53] on link "Home" at bounding box center [45, 54] width 91 height 18
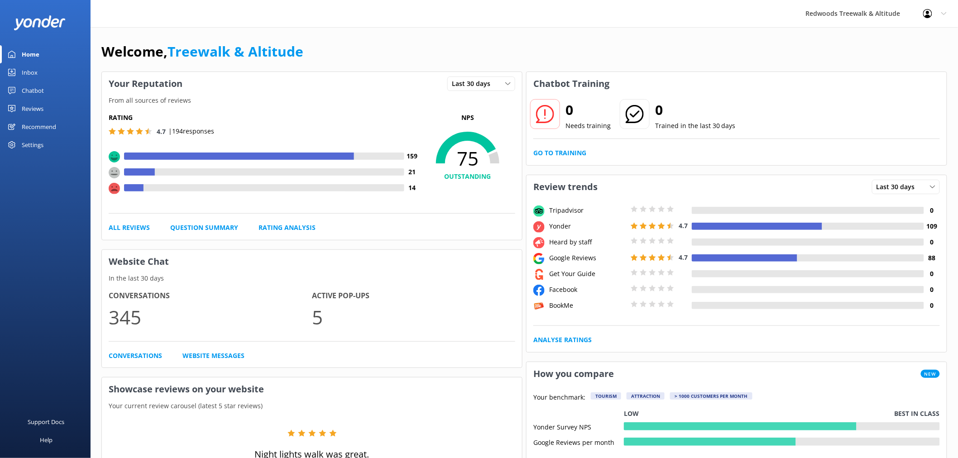
drag, startPoint x: 60, startPoint y: 112, endPoint x: 51, endPoint y: 96, distance: 18.5
click at [60, 111] on link "Reviews" at bounding box center [45, 109] width 91 height 18
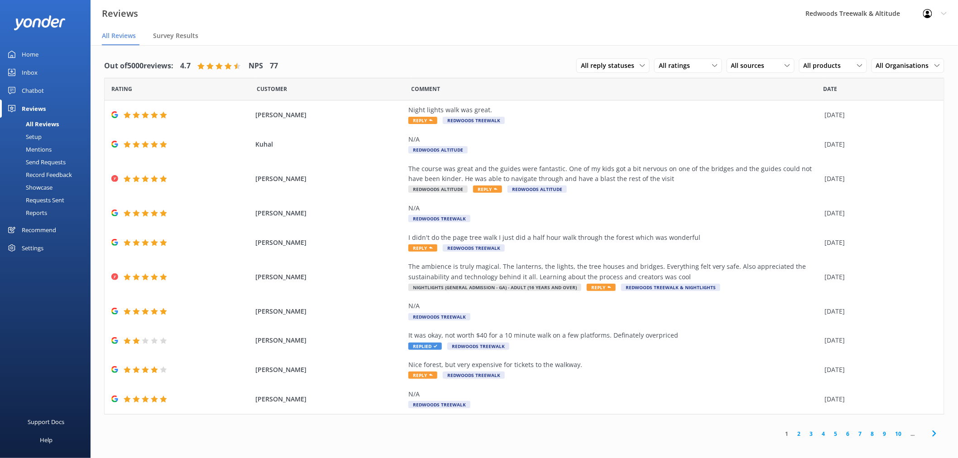
click at [38, 71] on link "Inbox" at bounding box center [45, 72] width 91 height 18
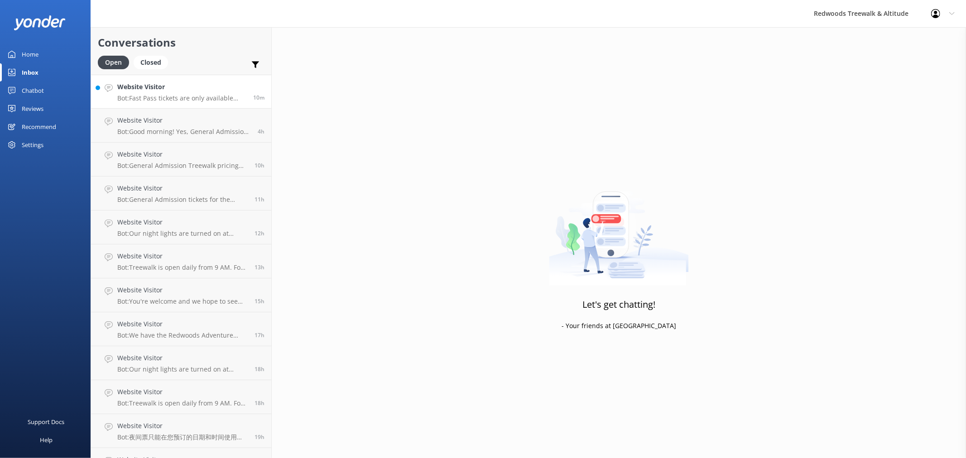
drag, startPoint x: 139, startPoint y: 89, endPoint x: 122, endPoint y: 85, distance: 17.1
click at [139, 89] on h4 "Website Visitor" at bounding box center [181, 87] width 129 height 10
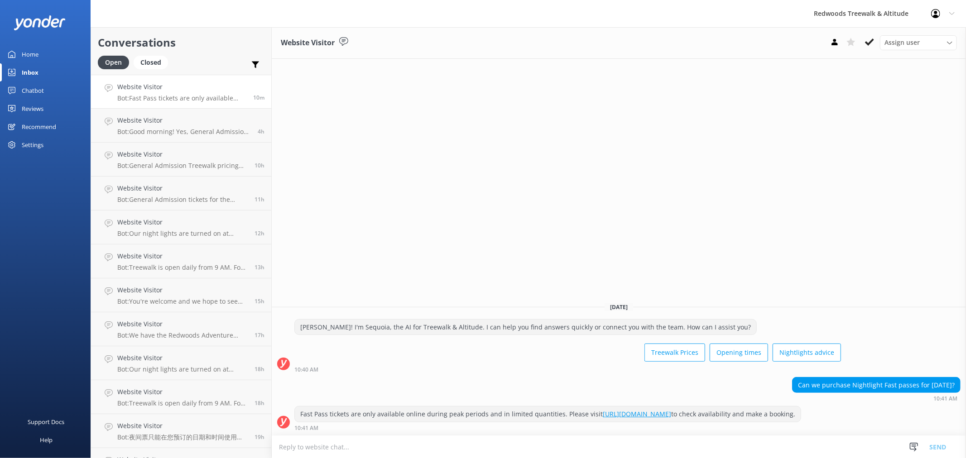
click at [59, 57] on link "Home" at bounding box center [45, 54] width 91 height 18
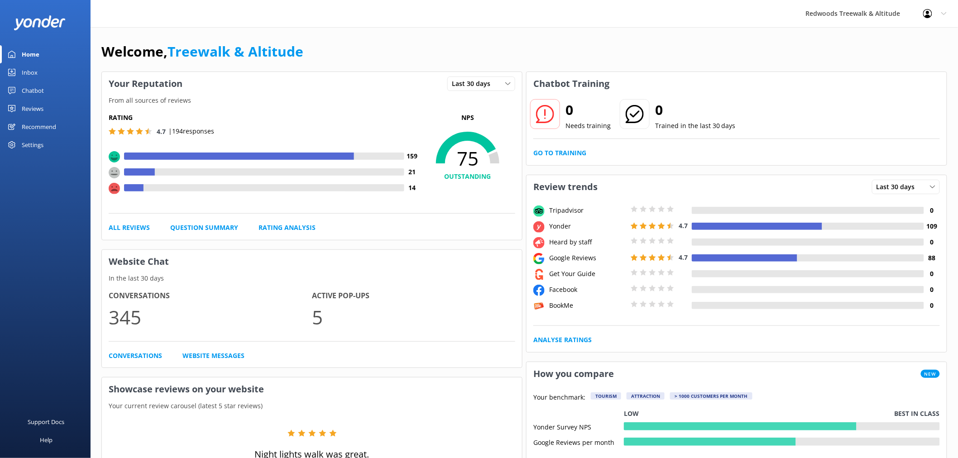
click at [33, 105] on div "Reviews" at bounding box center [33, 109] width 22 height 18
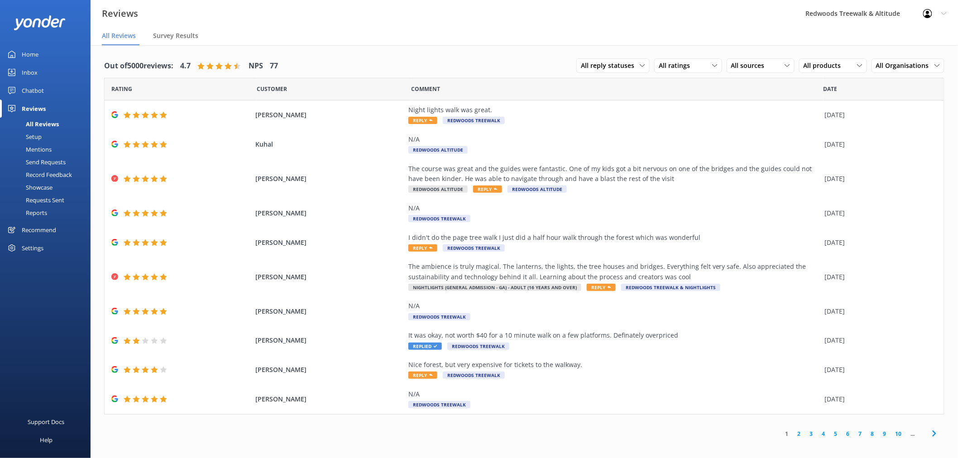
click at [36, 73] on div "Inbox" at bounding box center [30, 72] width 16 height 18
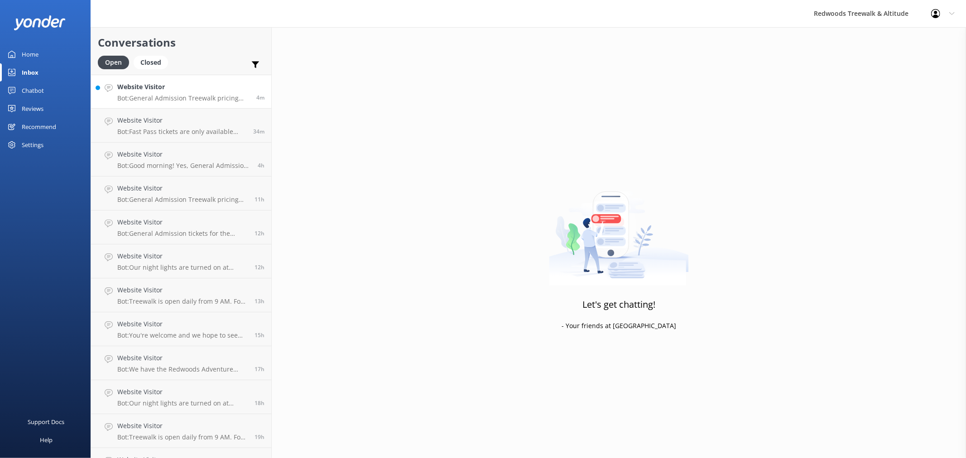
click at [171, 90] on h4 "Website Visitor" at bounding box center [183, 87] width 132 height 10
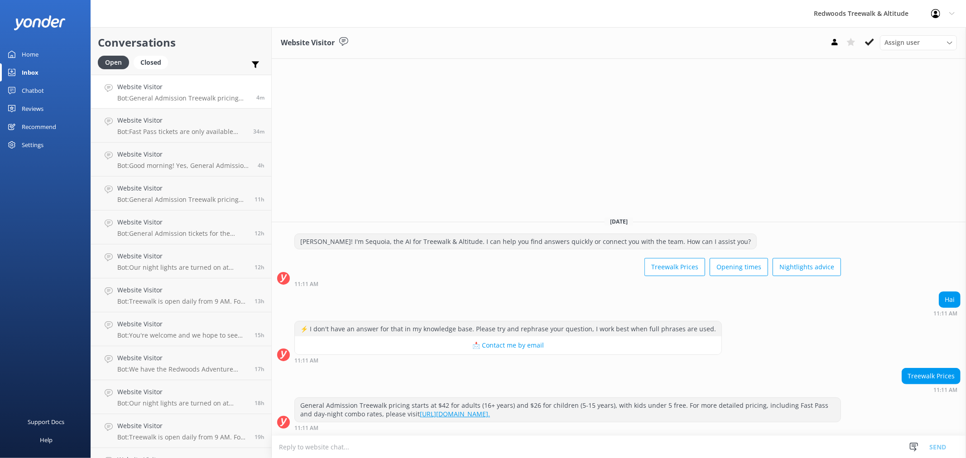
click at [32, 49] on div "Home" at bounding box center [30, 54] width 17 height 18
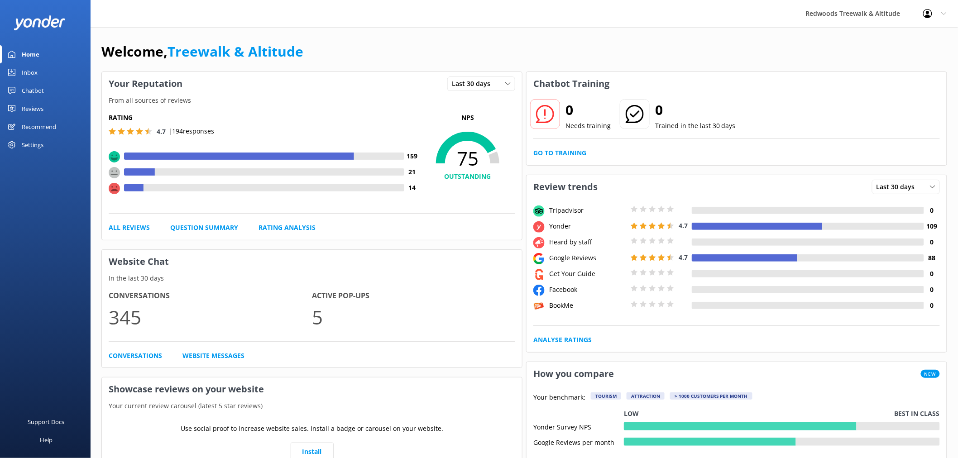
click at [37, 105] on div "Reviews" at bounding box center [33, 109] width 22 height 18
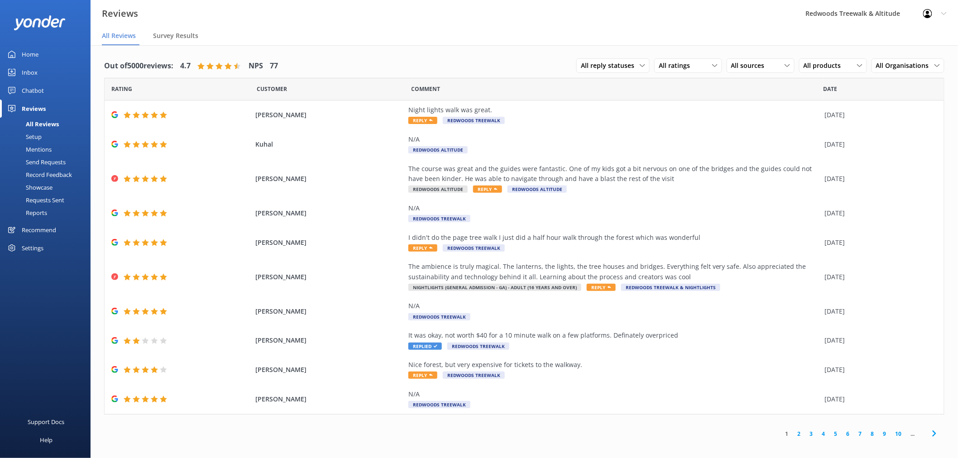
click at [48, 72] on link "Inbox" at bounding box center [45, 72] width 91 height 18
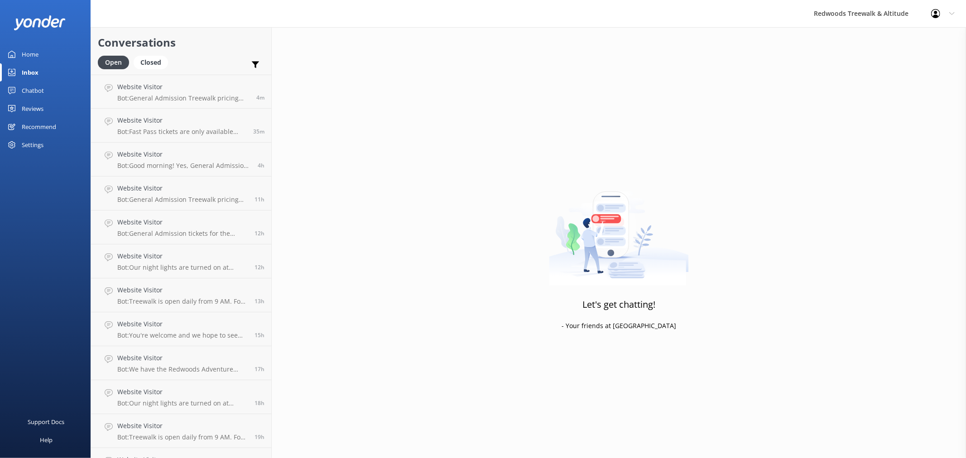
click at [50, 52] on link "Home" at bounding box center [45, 54] width 91 height 18
